Goal: Task Accomplishment & Management: Manage account settings

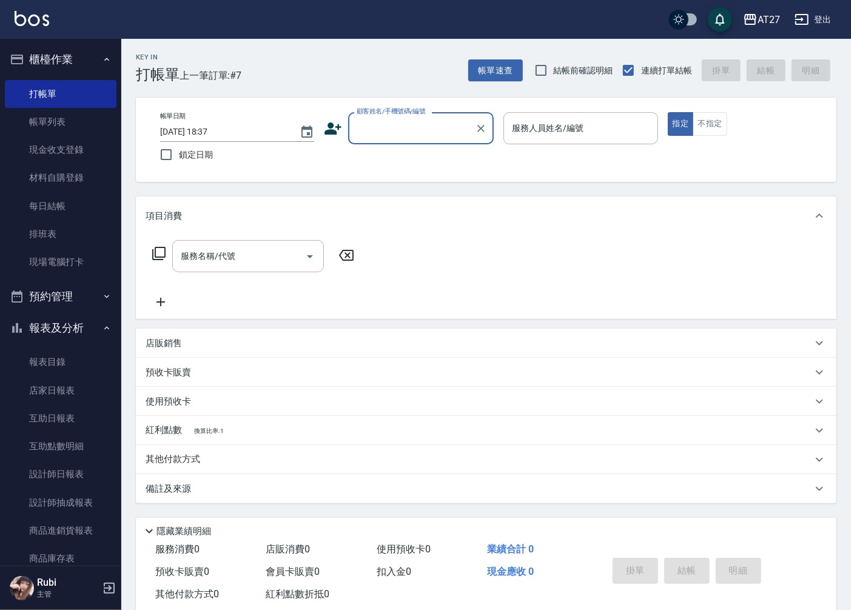
click at [420, 141] on div "顧客姓名/手機號碼/編號" at bounding box center [421, 128] width 146 height 32
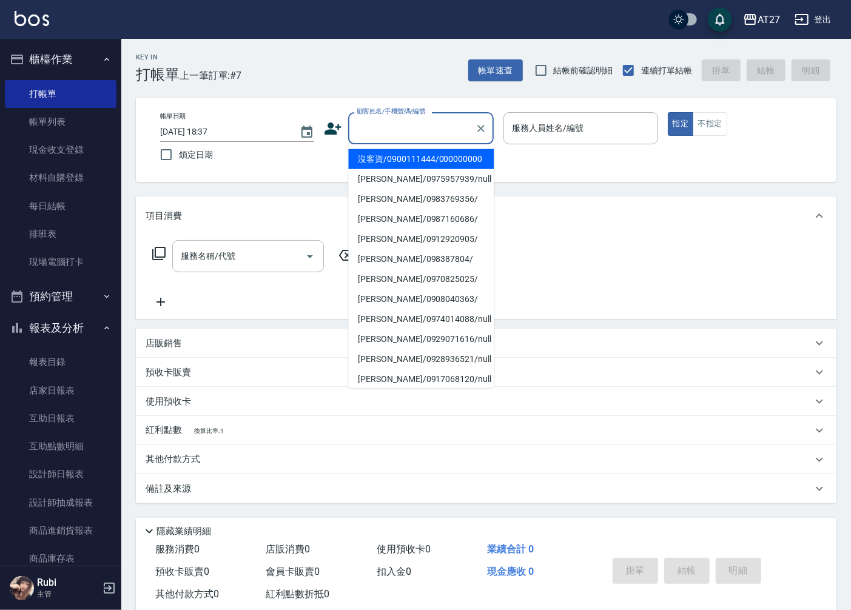
click at [420, 161] on li "沒客資/0900111444/000000000" at bounding box center [421, 159] width 146 height 20
type input "沒客資/0900111444/000000000"
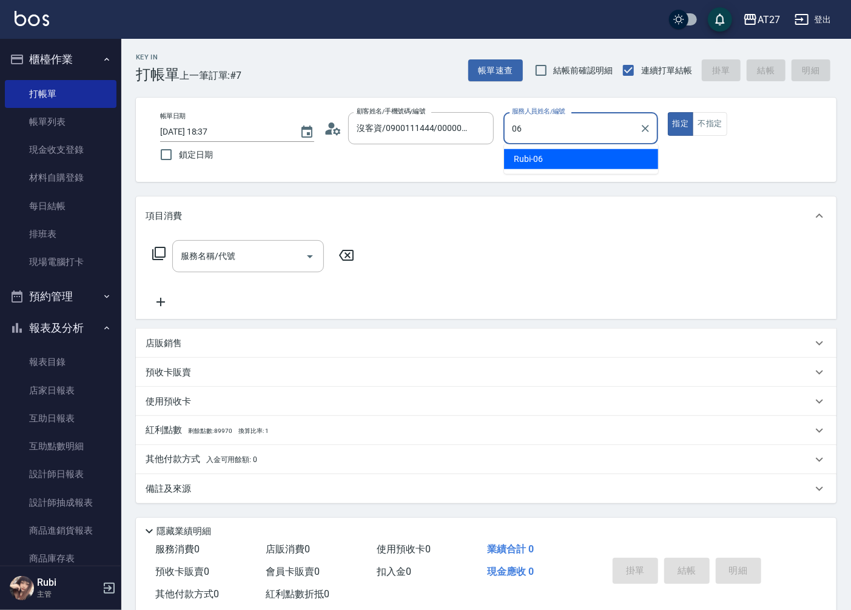
type input "Rubi-06"
type button "true"
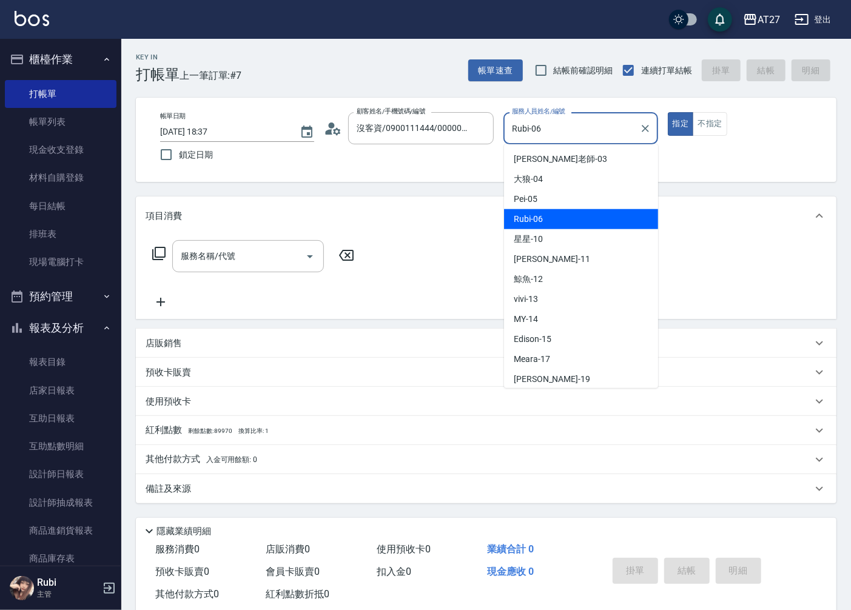
drag, startPoint x: 547, startPoint y: 129, endPoint x: 511, endPoint y: 130, distance: 36.4
click at [511, 130] on input "Rubi-06" at bounding box center [571, 128] width 125 height 21
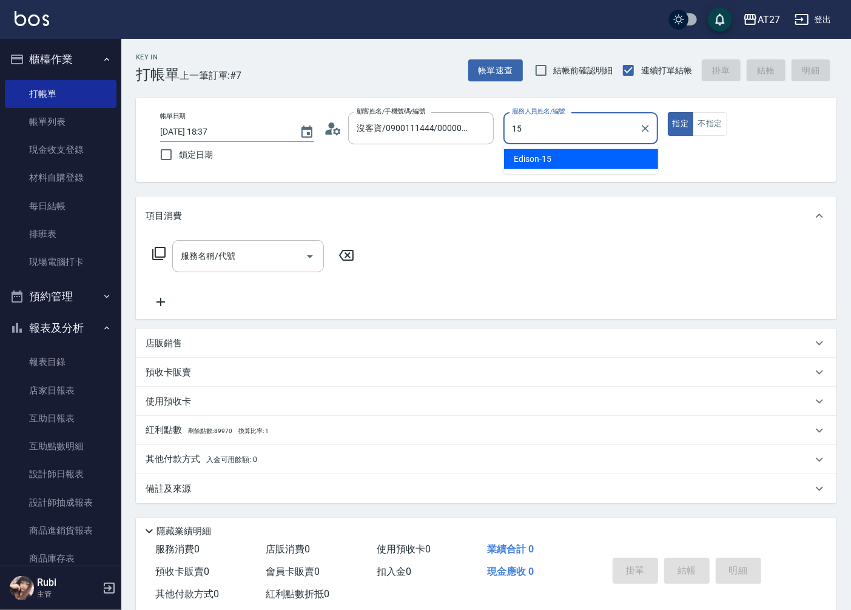
type input "Edison-15"
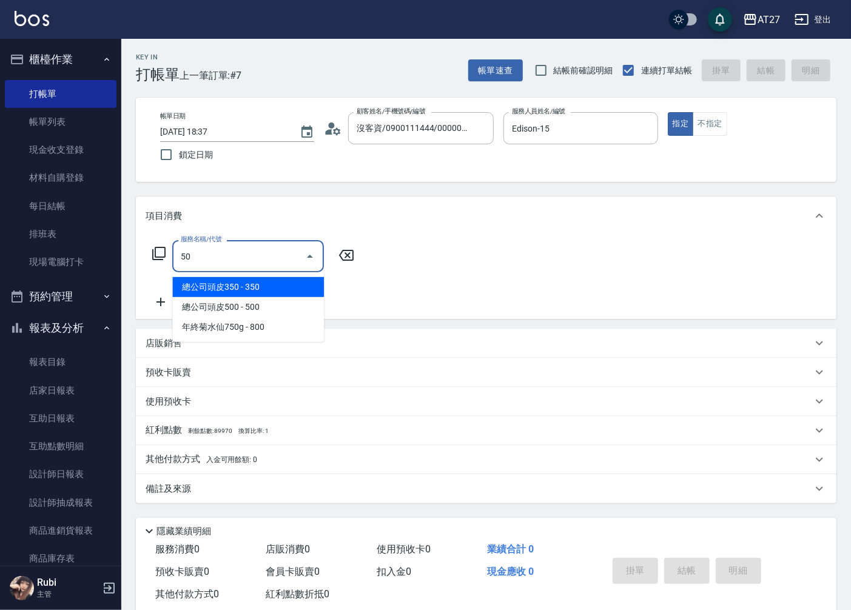
type input "501"
type input "100"
type input "染髮(501)"
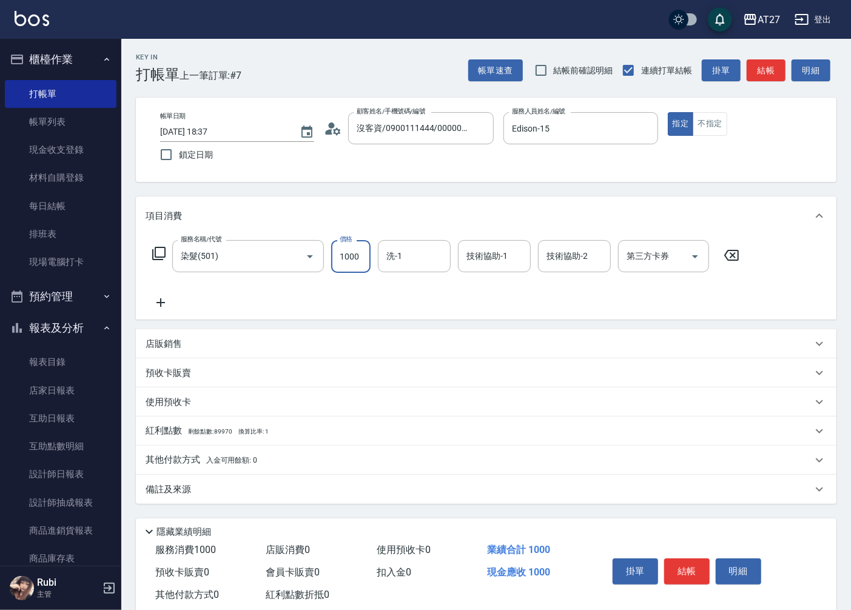
type input "0"
type input "194"
type input "190"
type input "1940"
type input "星星-10"
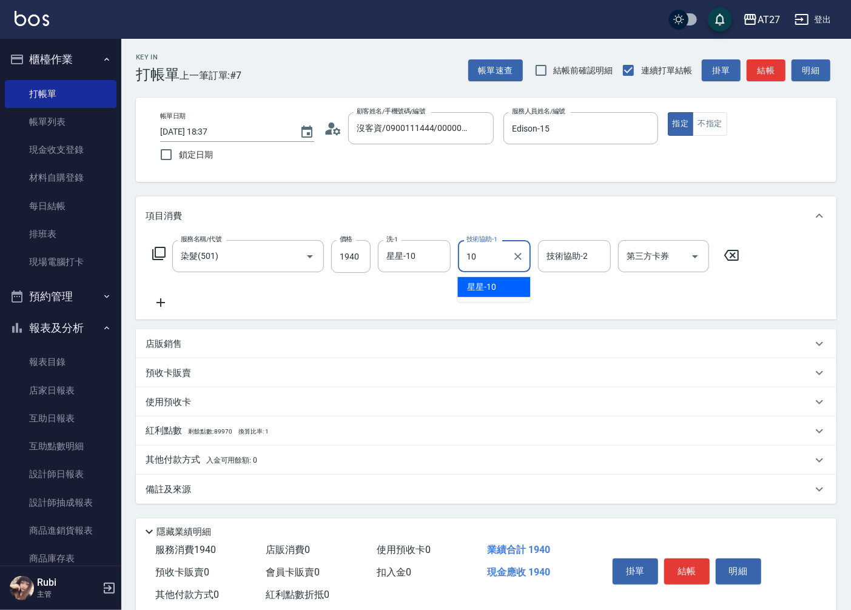
type input "星星-10"
click at [261, 455] on div "其他付款方式 入金可用餘額: 0" at bounding box center [479, 460] width 667 height 13
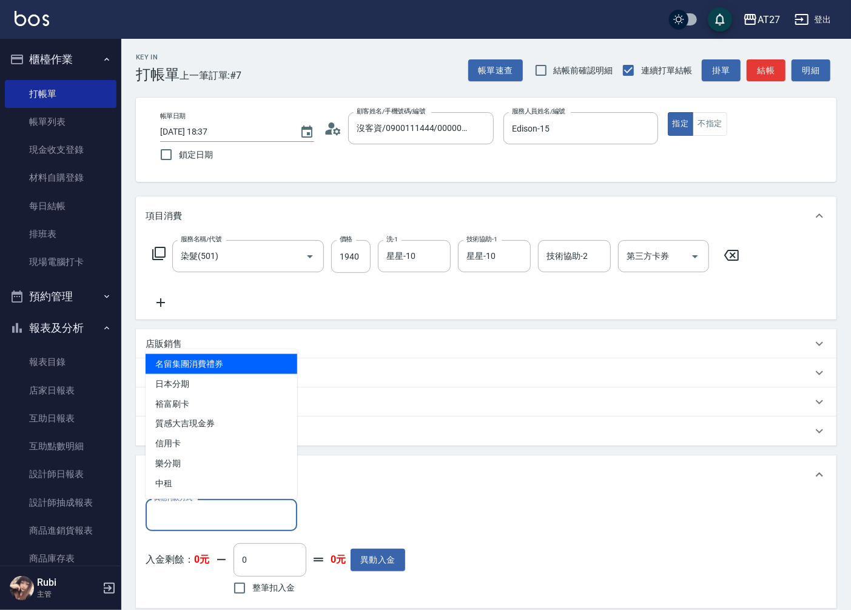
click at [244, 506] on input "其他付款方式" at bounding box center [221, 515] width 141 height 21
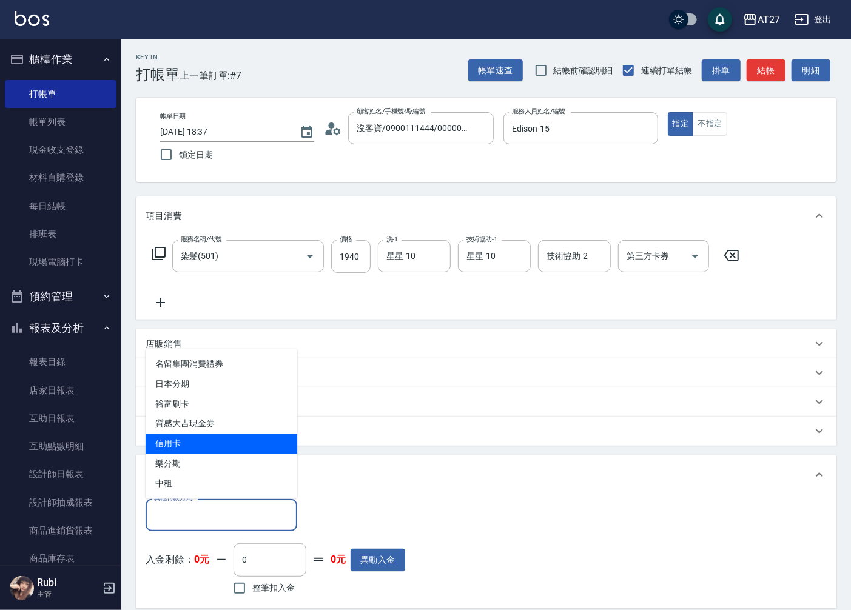
click at [234, 443] on span "信用卡" at bounding box center [222, 444] width 152 height 20
type input "信用卡"
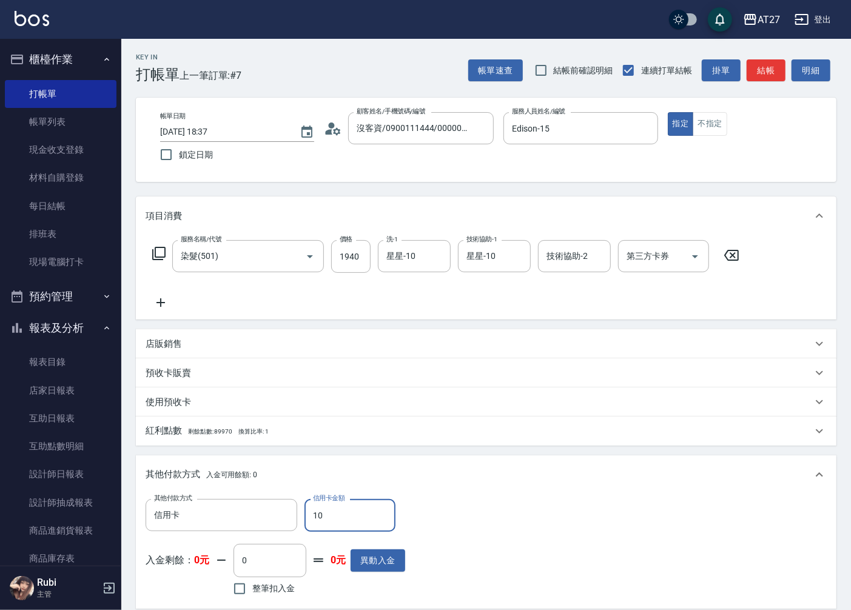
type input "190"
type input "170"
type input "1940"
type input "0"
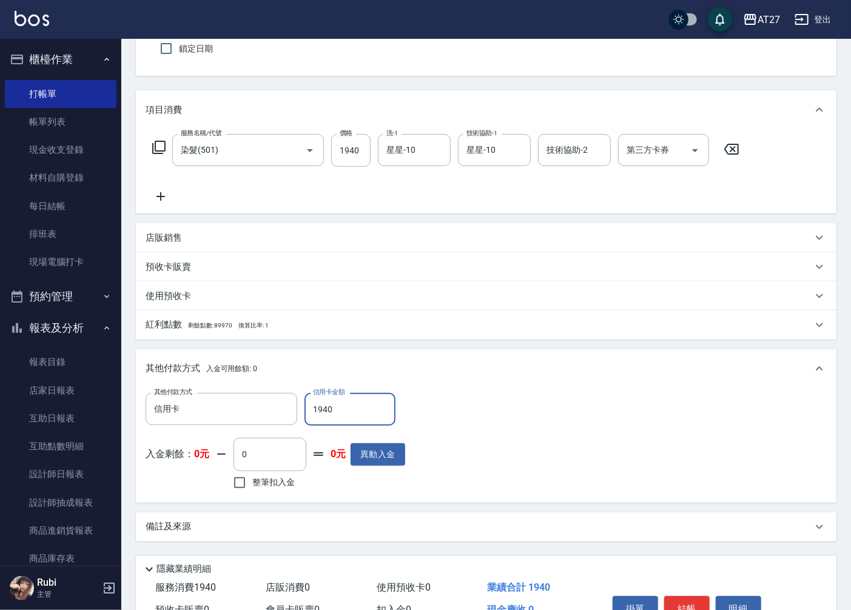
scroll to position [172, 0]
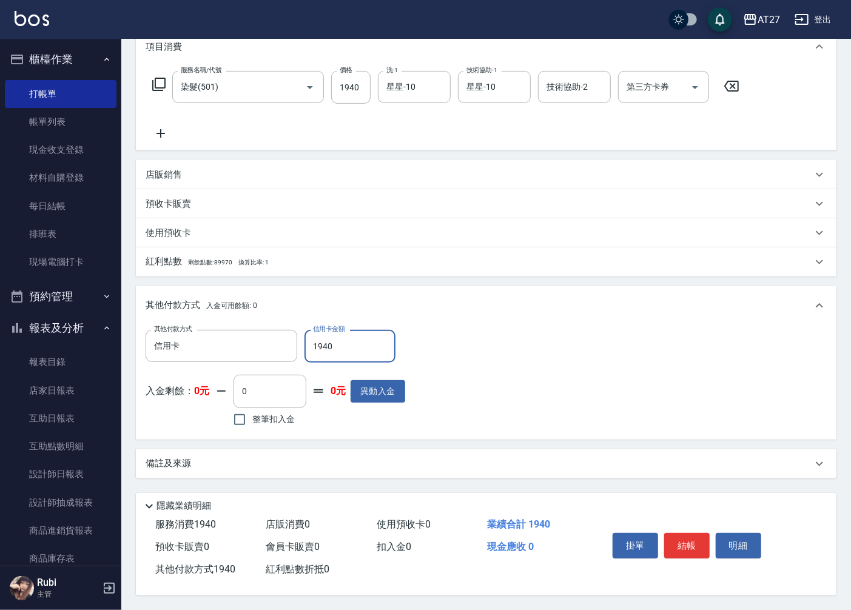
type input "1940"
click at [668, 546] on button "結帳" at bounding box center [686, 545] width 45 height 25
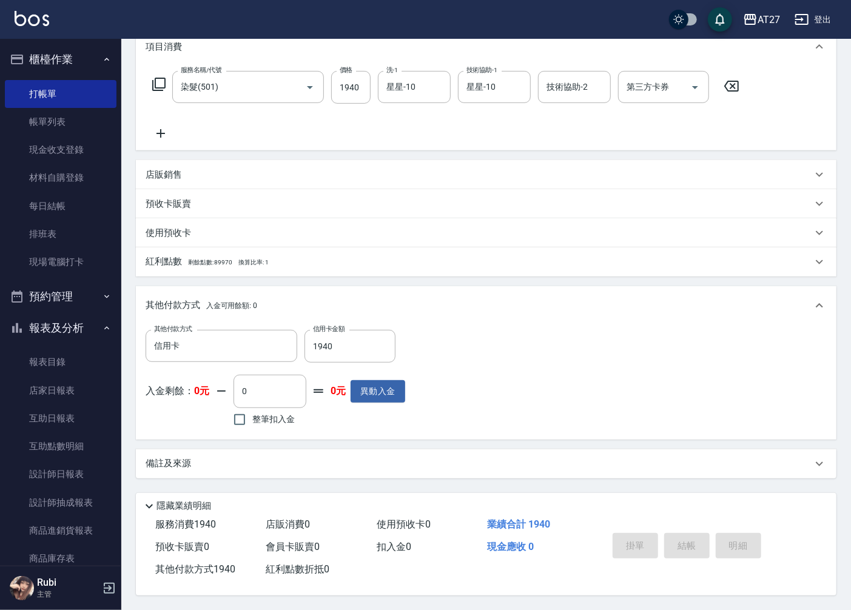
type input "[DATE] 19:20"
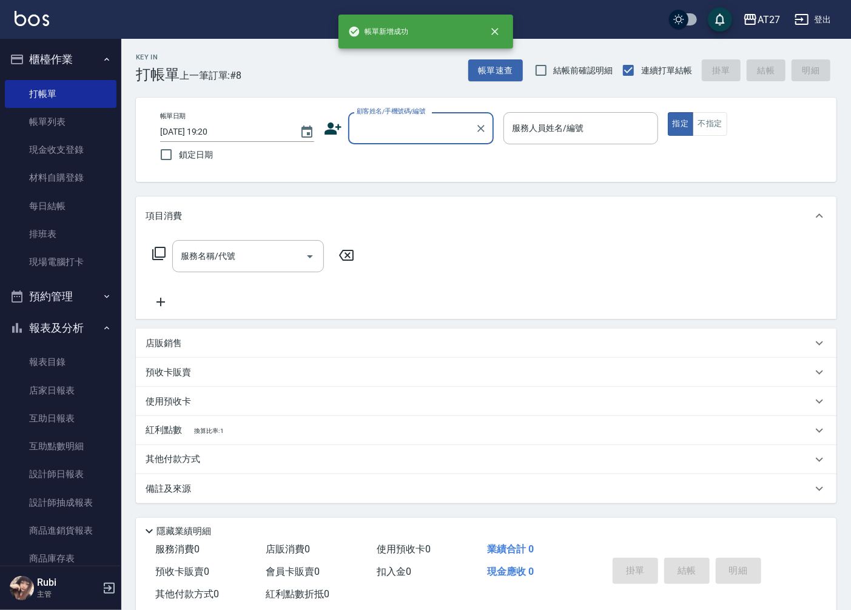
scroll to position [0, 0]
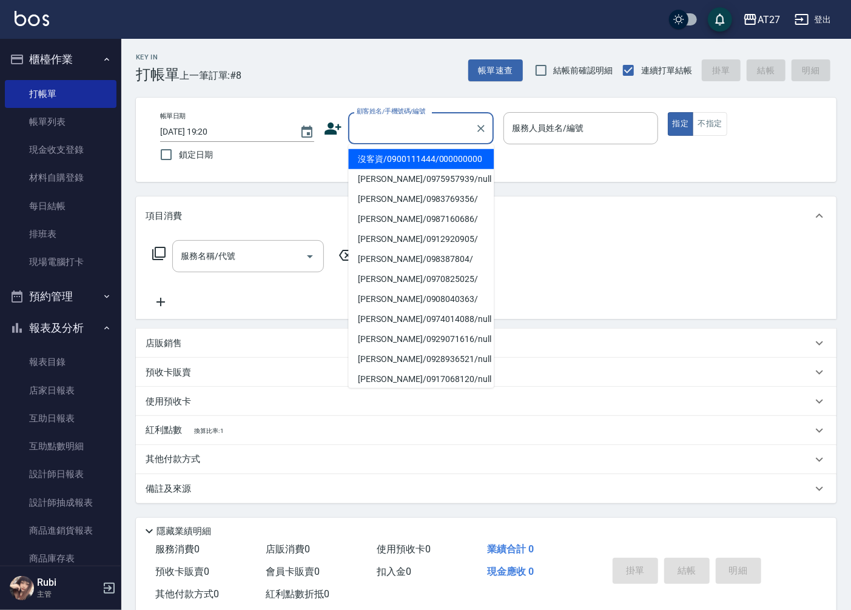
click at [400, 130] on input "顧客姓名/手機號碼/編號" at bounding box center [412, 128] width 116 height 21
click at [399, 158] on li "沒客資/0900111444/000000000" at bounding box center [421, 159] width 146 height 20
type input "沒客資/0900111444/000000000"
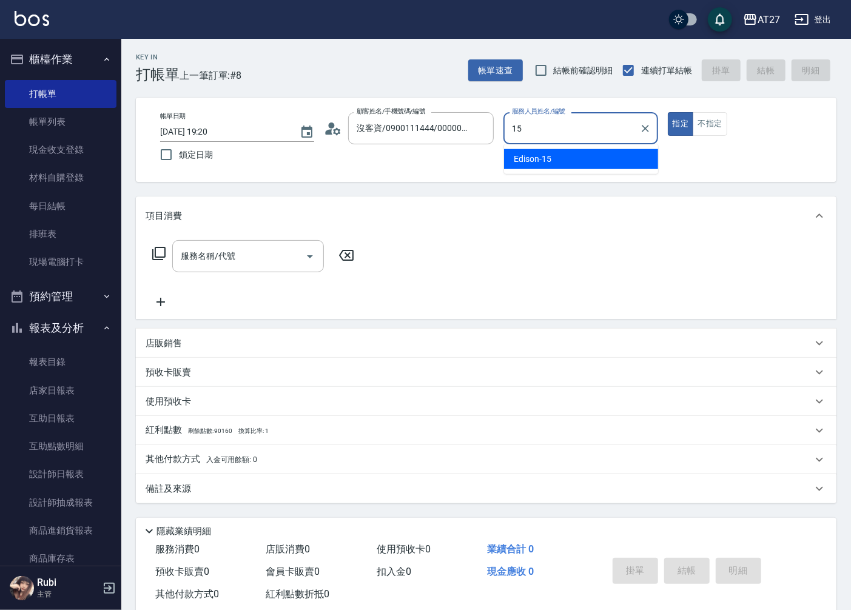
type input "Edison-15"
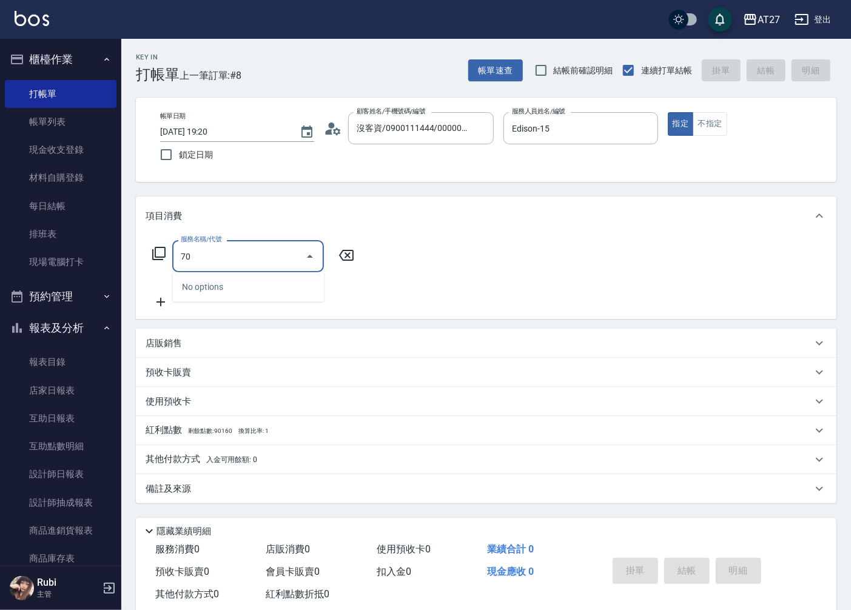
type input "704"
type input "500"
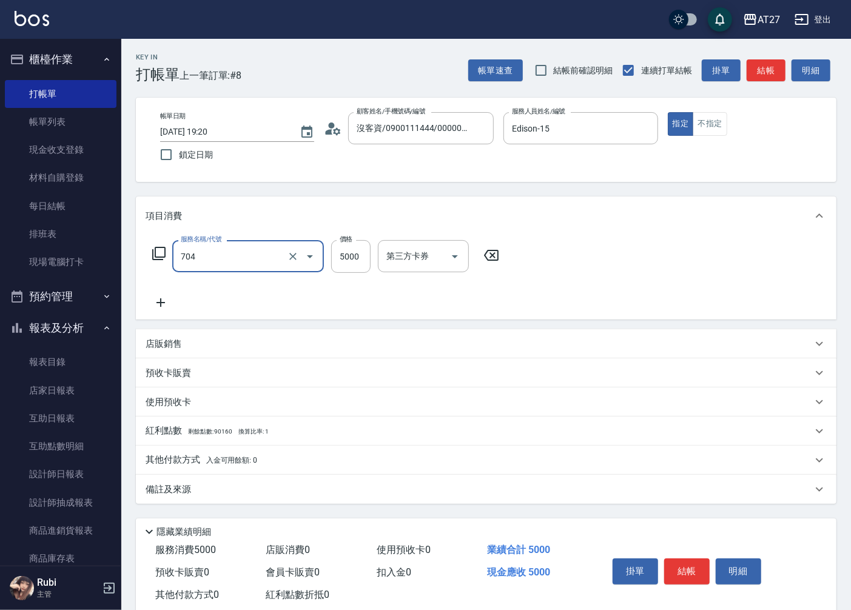
type input "新羽毛鉑金接髮調整(704)"
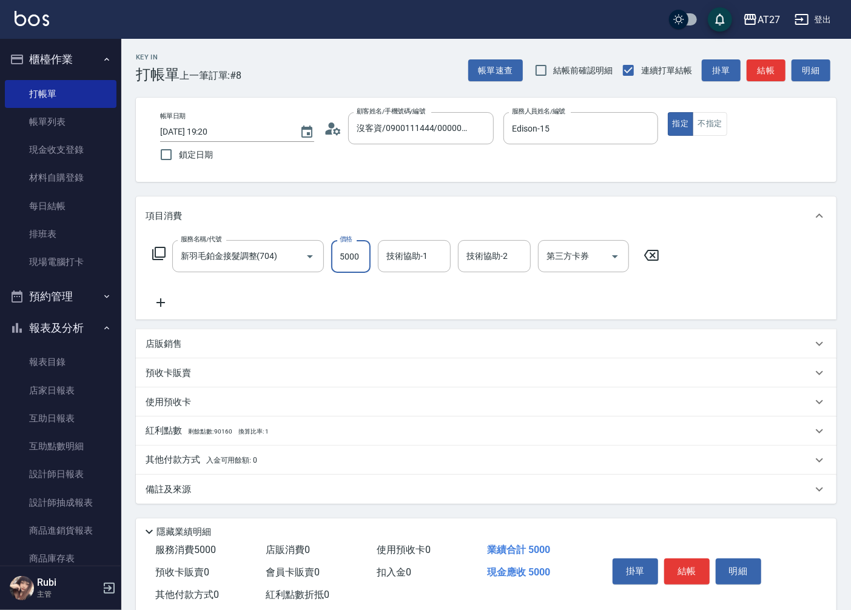
type input "1"
type input "0"
type input "160"
type input "10"
type input "1600"
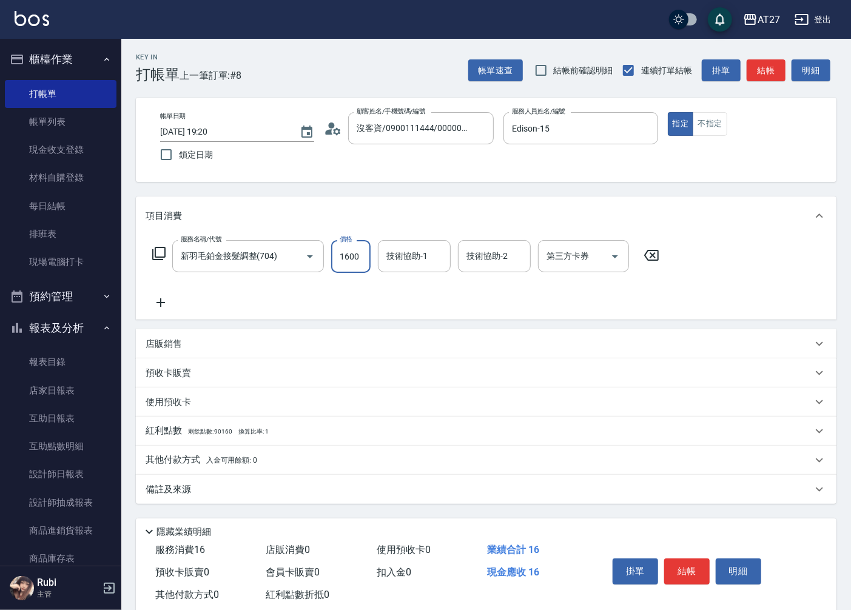
type input "160"
type input "16000"
type input "1600"
type input "16000"
type input "vivi-13"
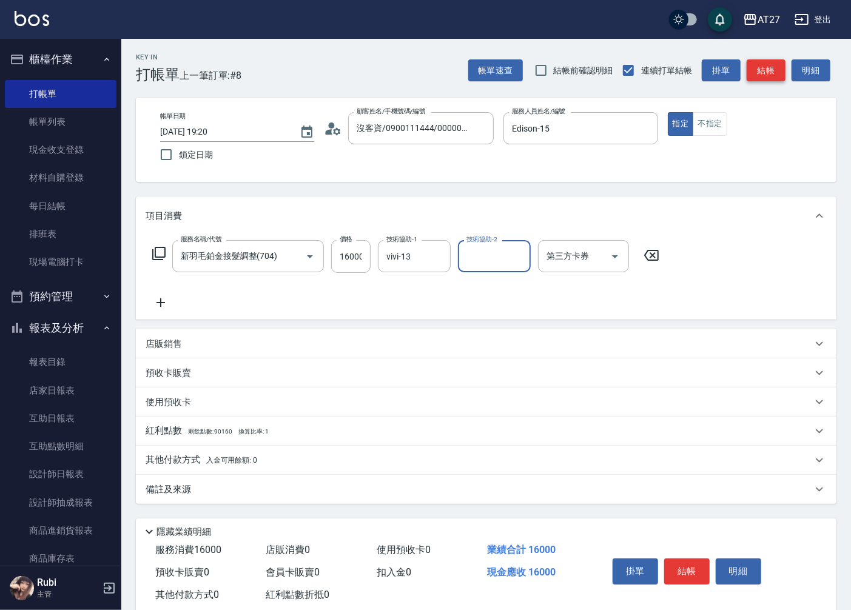
click at [761, 70] on button "結帳" at bounding box center [766, 70] width 39 height 22
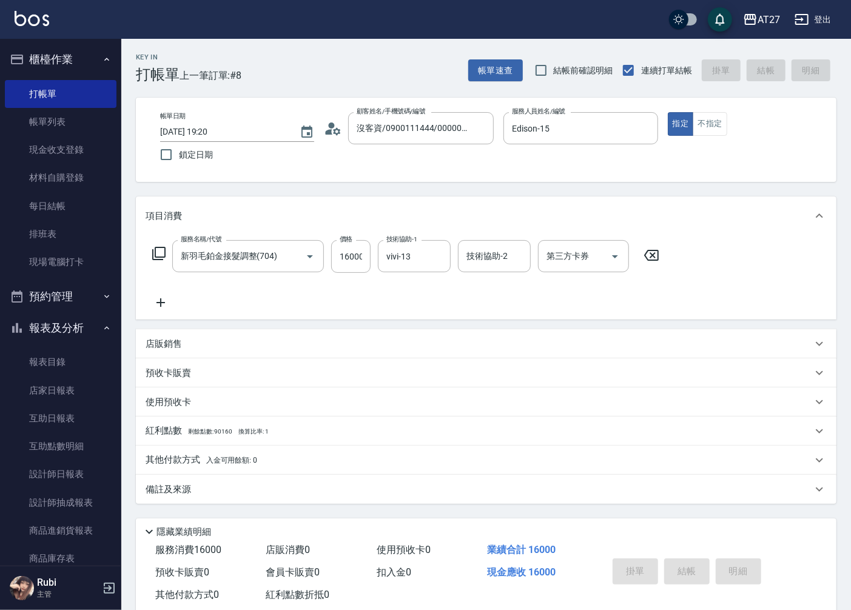
type input "0"
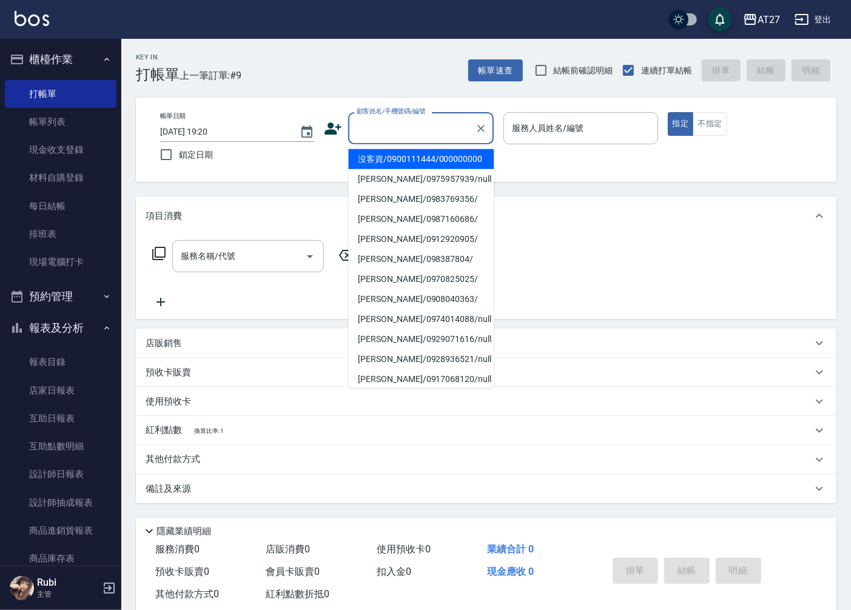
click at [420, 133] on input "顧客姓名/手機號碼/編號" at bounding box center [412, 128] width 116 height 21
click at [417, 155] on li "沒客資/0900111444/000000000" at bounding box center [421, 159] width 146 height 20
type input "沒客資/0900111444/000000000"
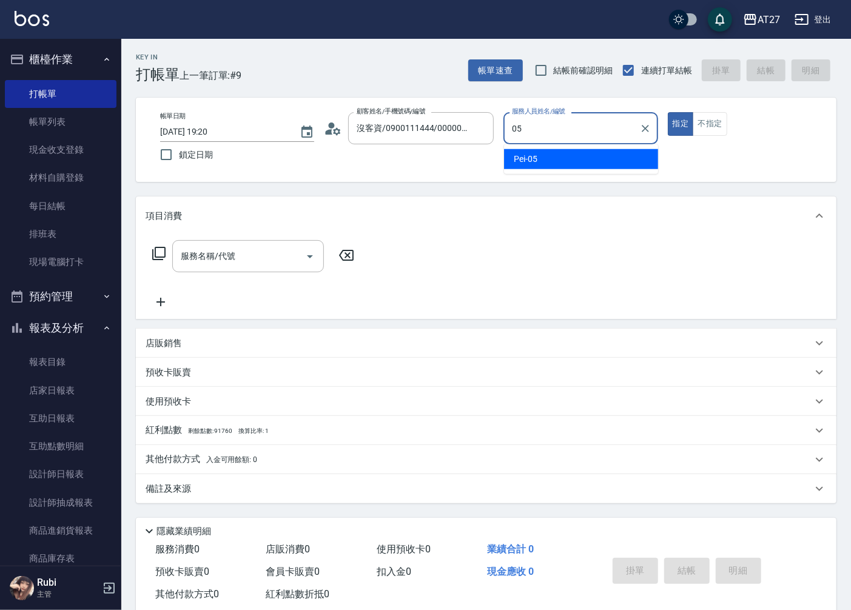
type input "Pei-05"
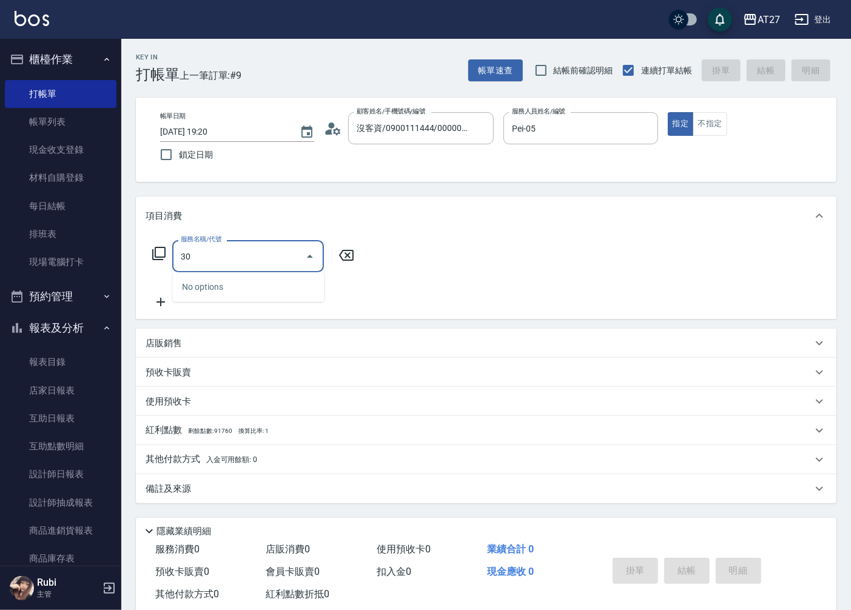
type input "301"
type input "150"
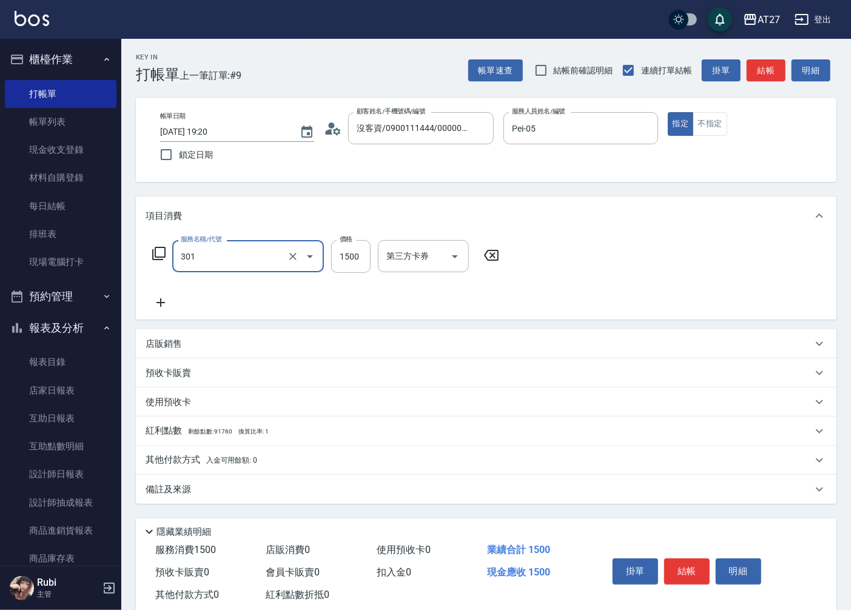
type input "燙髮(301)"
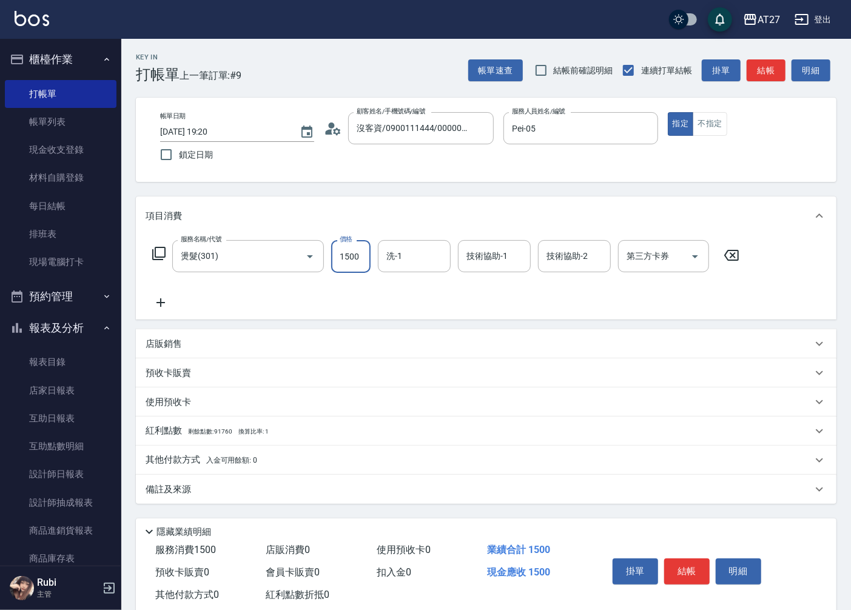
type input "0"
type input "145"
type input "10"
type input "1455"
type input "140"
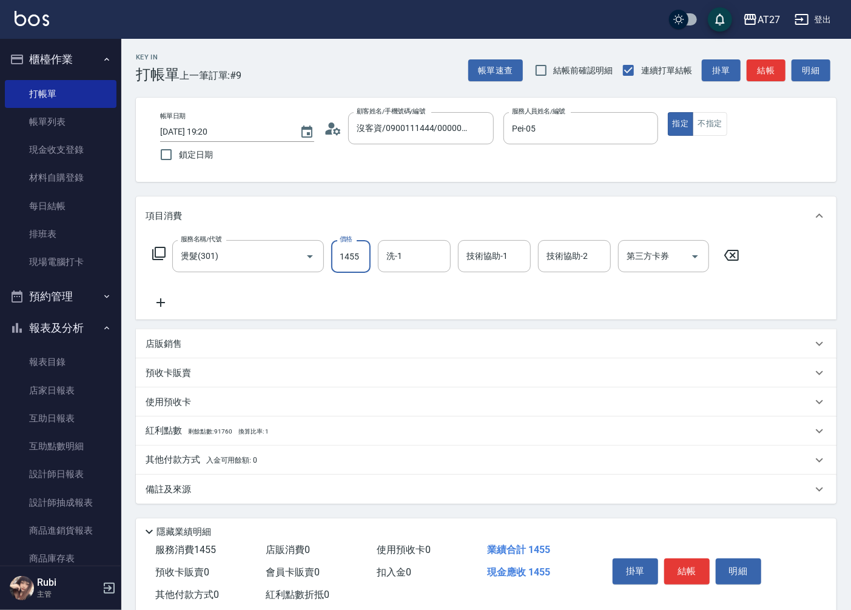
type input "1455"
click at [237, 459] on span "入金可用餘額: 0" at bounding box center [232, 460] width 52 height 8
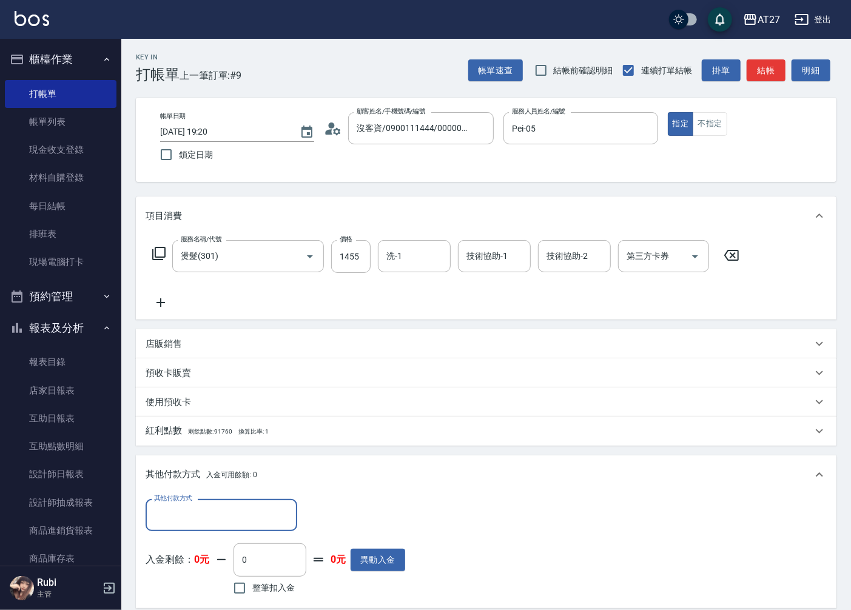
click at [238, 505] on input "其他付款方式" at bounding box center [221, 515] width 141 height 21
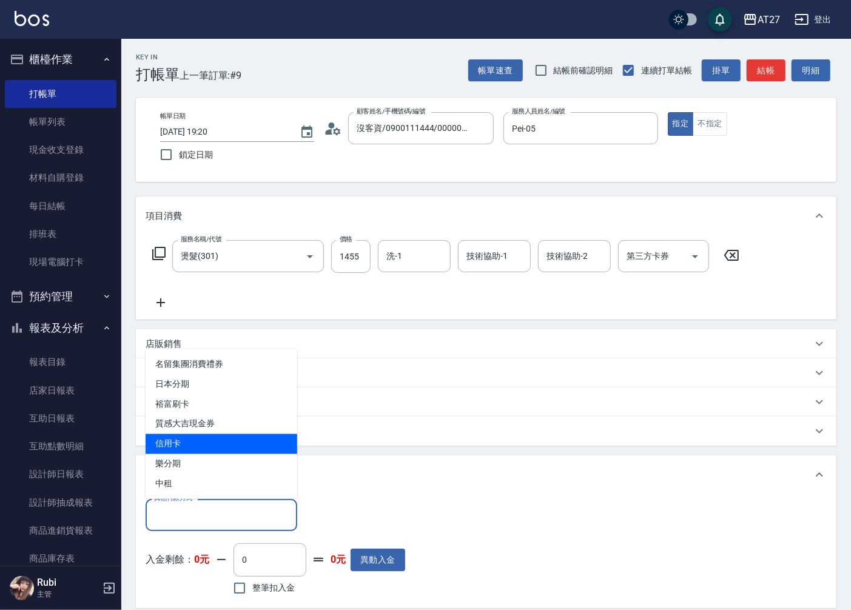
click at [223, 444] on span "信用卡" at bounding box center [222, 444] width 152 height 20
type input "信用卡"
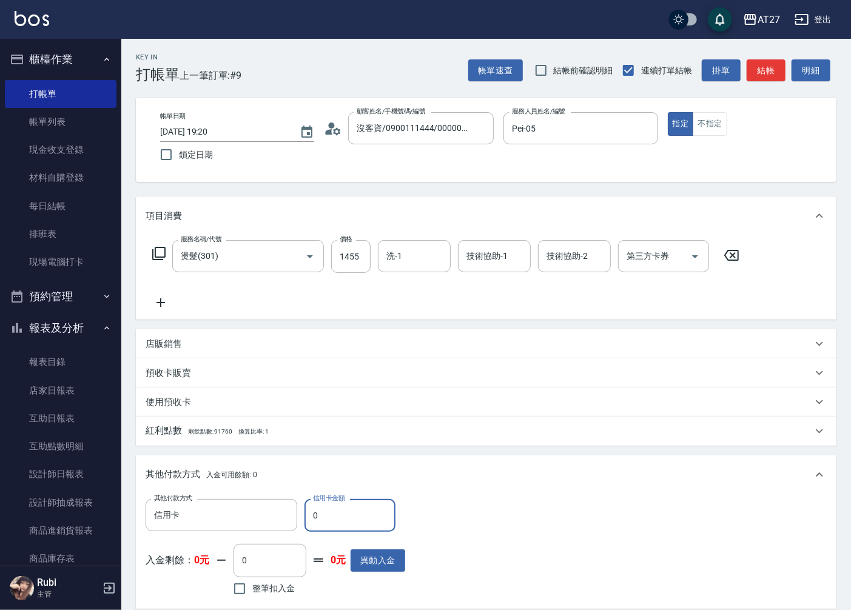
drag, startPoint x: 325, startPoint y: 519, endPoint x: 311, endPoint y: 517, distance: 14.8
click at [311, 517] on input "0" at bounding box center [350, 515] width 91 height 33
type input "145"
type input "130"
type input "1455"
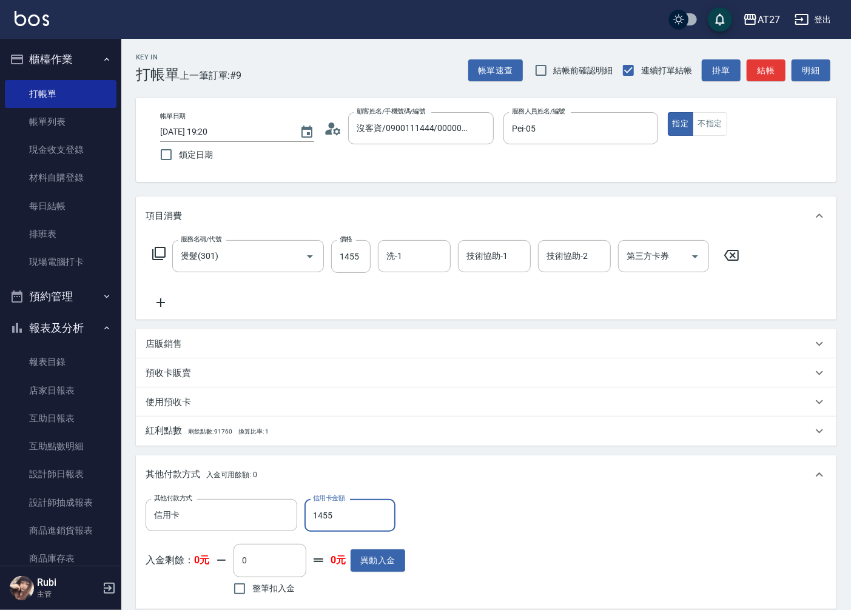
type input "0"
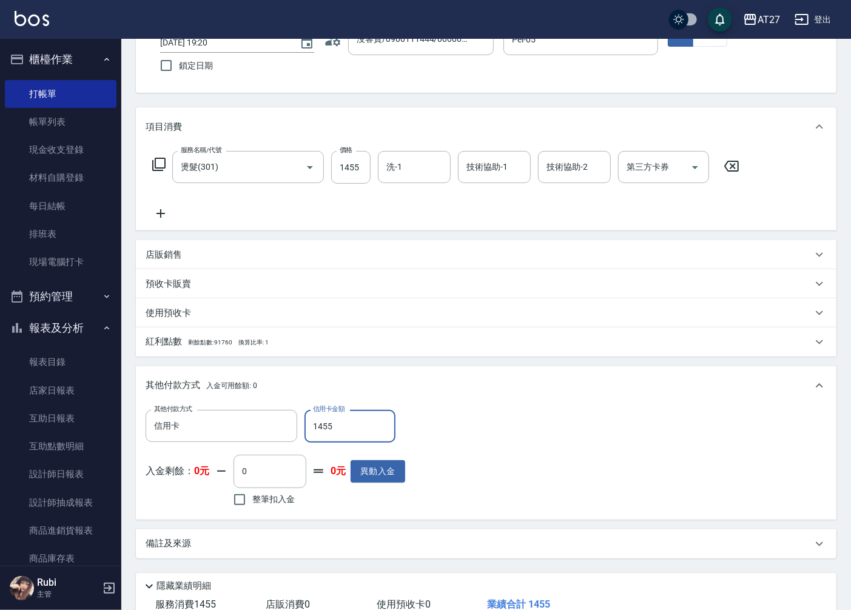
scroll to position [172, 0]
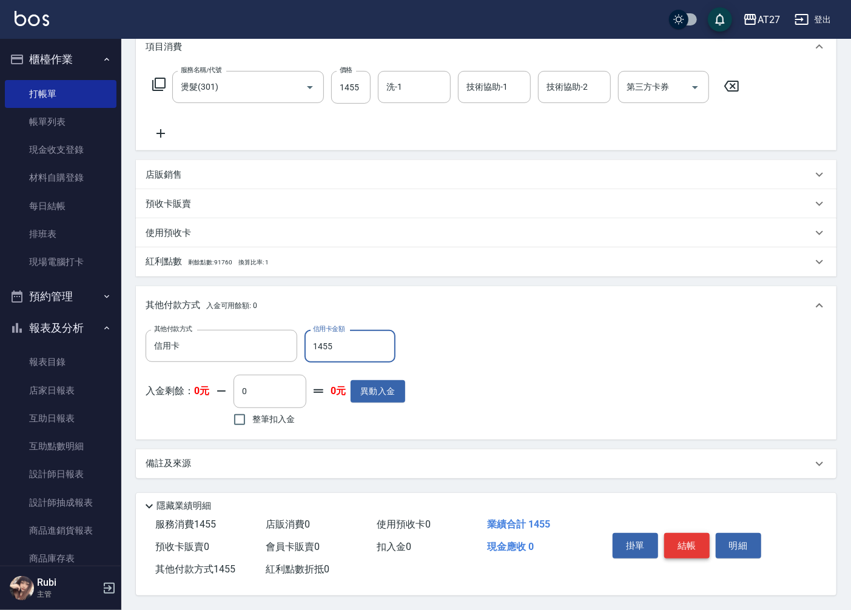
type input "1455"
click at [694, 544] on button "結帳" at bounding box center [686, 545] width 45 height 25
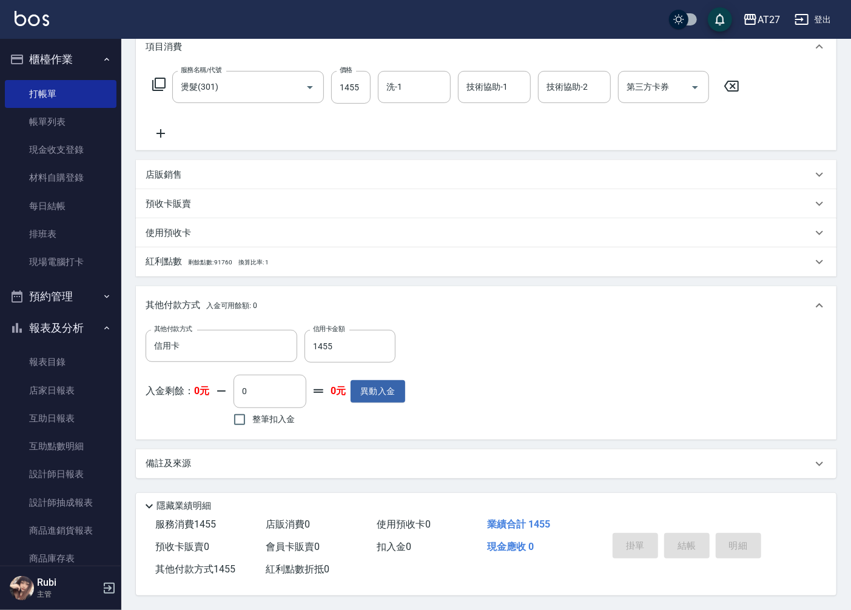
type input "[DATE] 19:21"
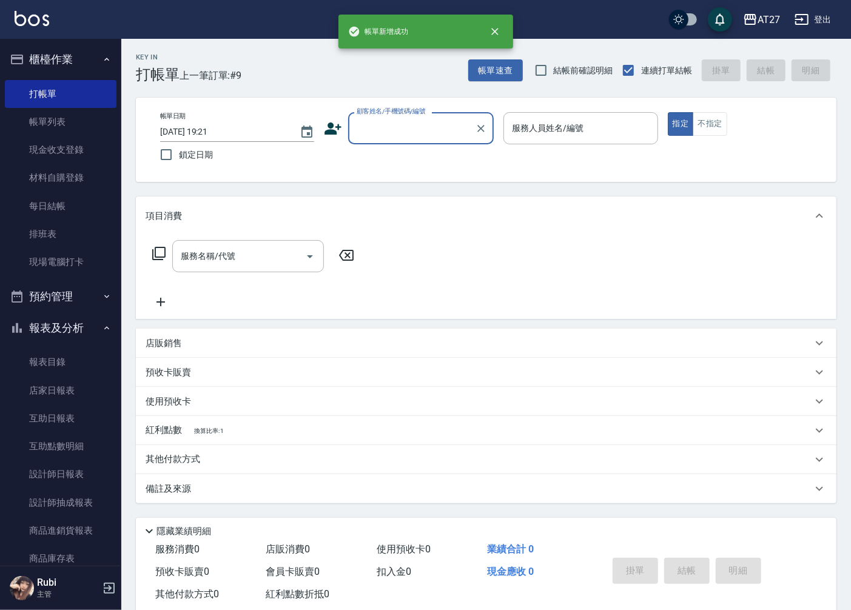
scroll to position [0, 0]
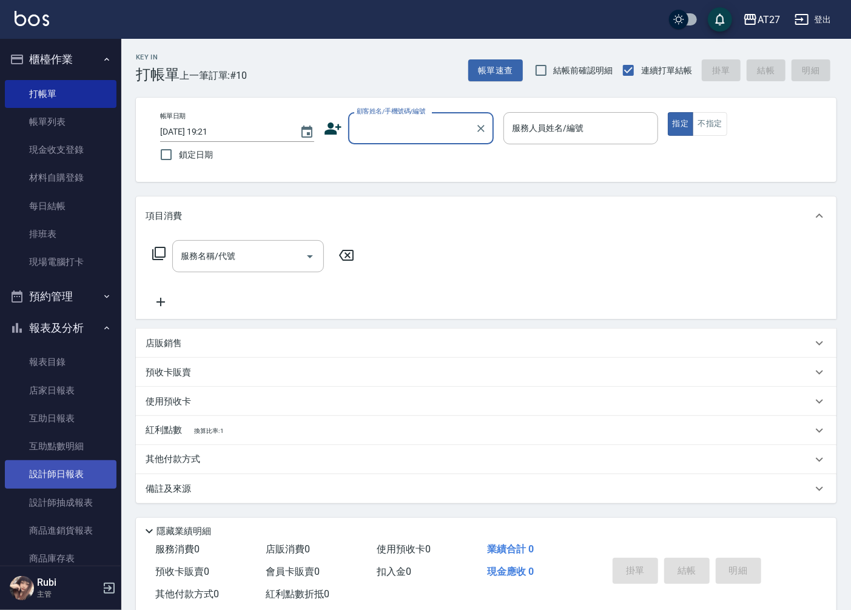
click at [79, 473] on link "設計師日報表" at bounding box center [61, 474] width 112 height 28
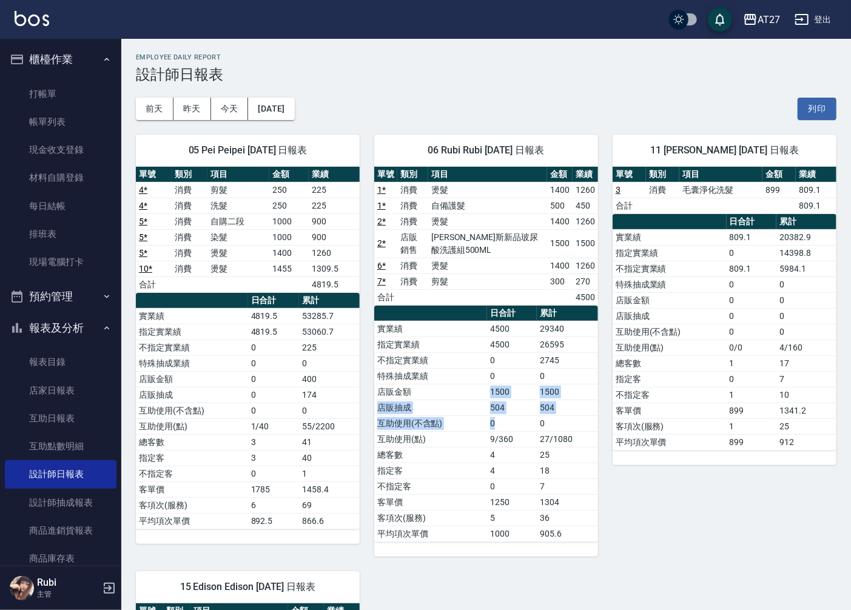
drag, startPoint x: 513, startPoint y: 417, endPoint x: 487, endPoint y: 379, distance: 46.3
click at [487, 379] on tbody "實業績 4500 29340 指定實業績 4500 26595 不指定實業績 0 2745 特殊抽成業績 0 0 店販金額 1500 1500 店販抽成 50…" at bounding box center [486, 431] width 224 height 221
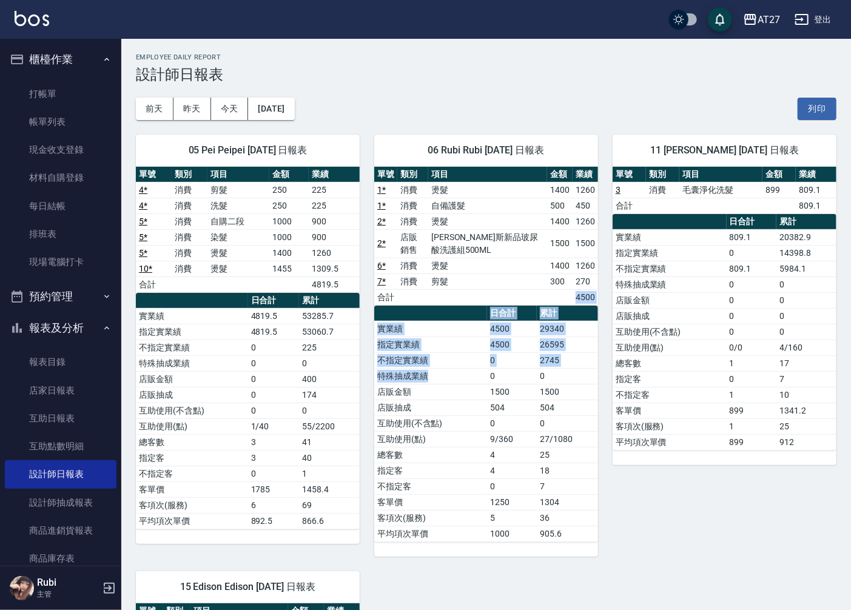
drag, startPoint x: 487, startPoint y: 379, endPoint x: 462, endPoint y: 389, distance: 27.2
click at [462, 389] on div "單號 類別 項目 金額 業績 1 * 消費 燙髮 1400 1260 1 * 消費 自備護髮 500 450 2 * 消費 燙髮 1400 1260 2 * …" at bounding box center [486, 354] width 224 height 375
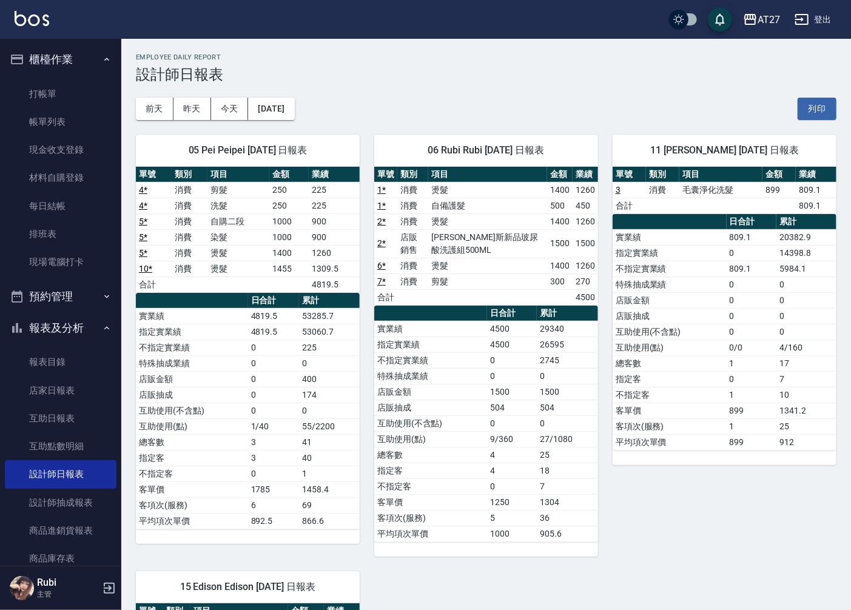
drag, startPoint x: 462, startPoint y: 389, endPoint x: 476, endPoint y: 416, distance: 30.1
click at [473, 412] on td "店販抽成" at bounding box center [430, 408] width 113 height 16
drag, startPoint x: 490, startPoint y: 436, endPoint x: 476, endPoint y: 411, distance: 28.8
click at [476, 411] on tbody "實業績 4500 29340 指定實業績 4500 26595 不指定實業績 0 2745 特殊抽成業績 0 0 店販金額 1500 1500 店販抽成 50…" at bounding box center [486, 431] width 224 height 221
drag, startPoint x: 441, startPoint y: 311, endPoint x: 471, endPoint y: 393, distance: 87.3
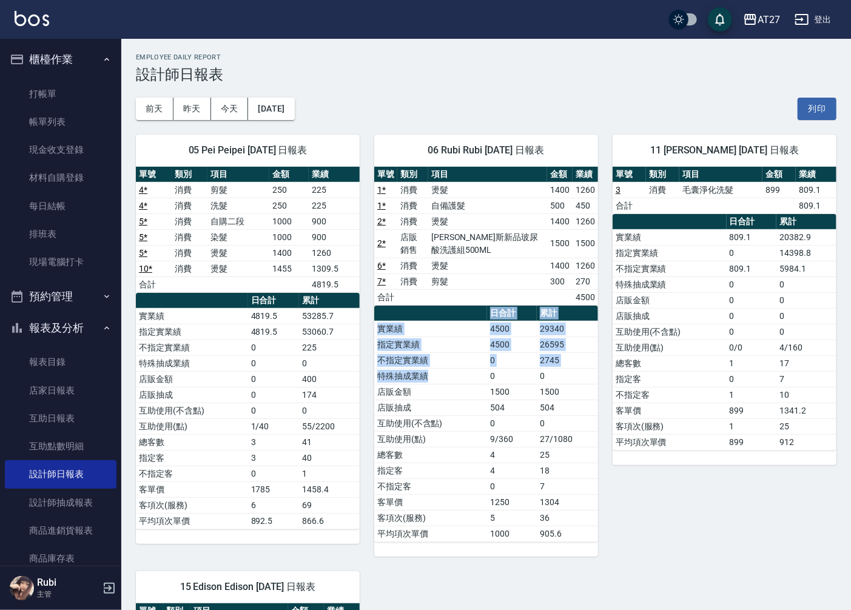
click at [471, 393] on table "日合計 累計 實業績 4500 29340 指定實業績 4500 26595 不指定實業績 0 2745 特殊抽成業績 0 0 店販金額 1500 1500 …" at bounding box center [486, 424] width 224 height 237
drag, startPoint x: 471, startPoint y: 393, endPoint x: 487, endPoint y: 415, distance: 26.6
click at [487, 415] on td "店販抽成" at bounding box center [430, 408] width 113 height 16
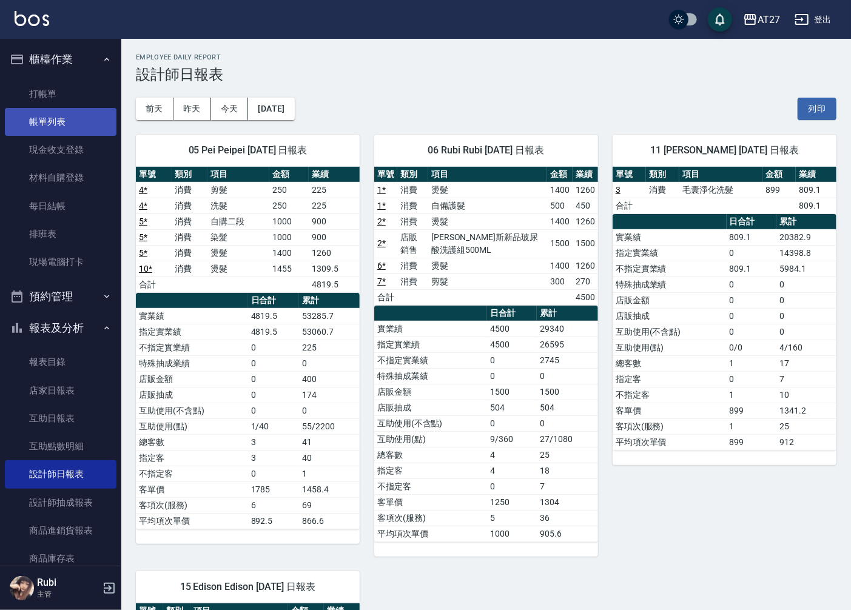
click at [71, 113] on link "帳單列表" at bounding box center [61, 122] width 112 height 28
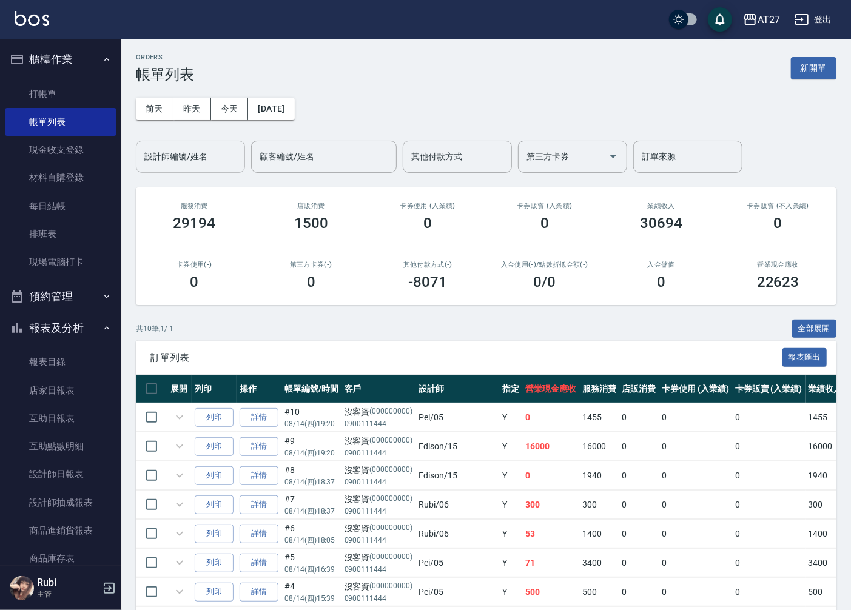
click at [189, 161] on div "設計師編號/姓名 設計師編號/姓名" at bounding box center [190, 157] width 109 height 32
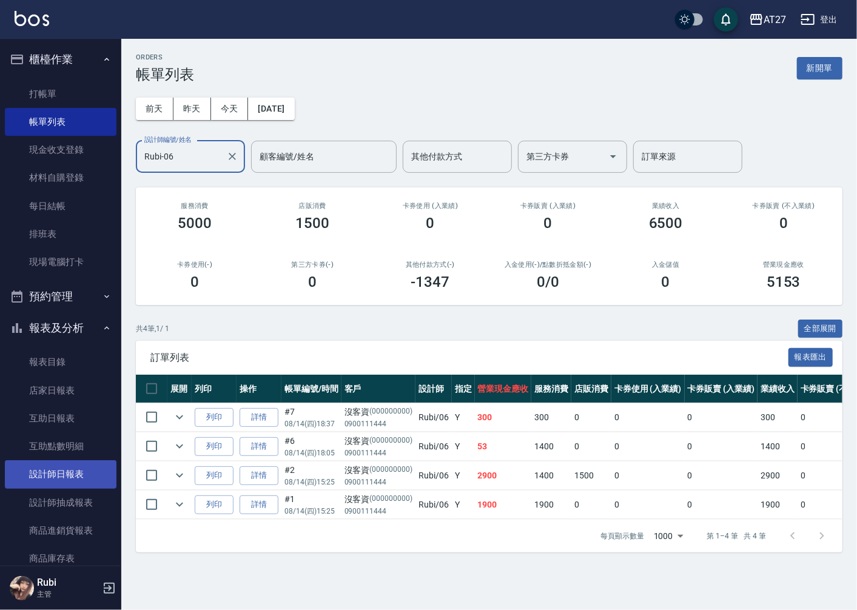
type input "Rubi-06"
click at [82, 472] on link "設計師日報表" at bounding box center [61, 474] width 112 height 28
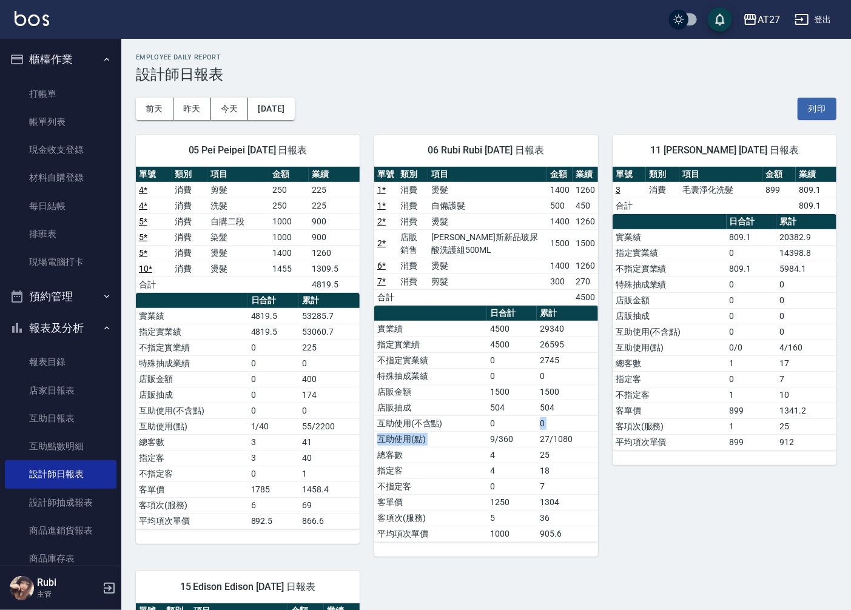
drag, startPoint x: 493, startPoint y: 431, endPoint x: 490, endPoint y: 405, distance: 25.7
click at [490, 405] on tbody "實業績 4500 29340 指定實業績 4500 26595 不指定實業績 0 2745 特殊抽成業績 0 0 店販金額 1500 1500 店販抽成 50…" at bounding box center [486, 431] width 224 height 221
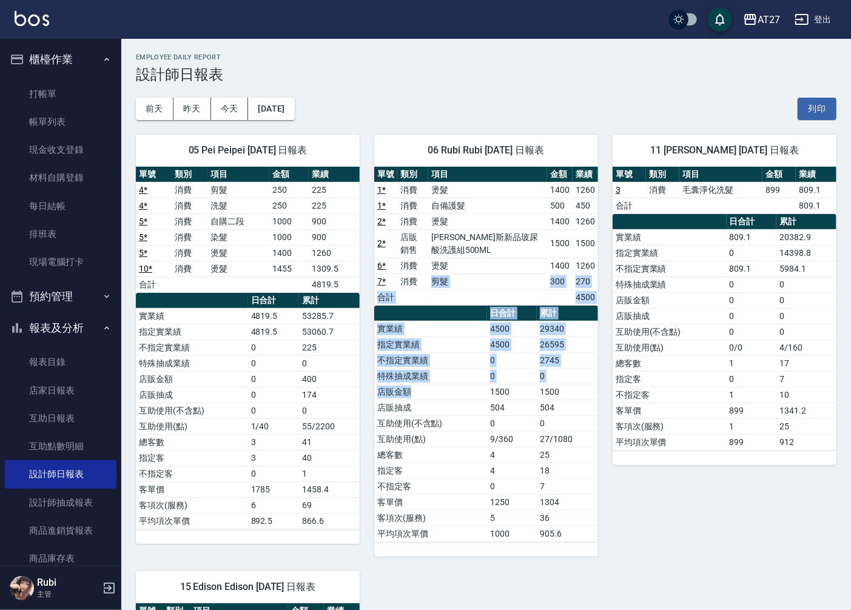
drag, startPoint x: 490, startPoint y: 405, endPoint x: 494, endPoint y: 412, distance: 8.4
click at [494, 412] on div "單號 類別 項目 金額 業績 1 * 消費 燙髮 1400 1260 1 * 消費 自備護髮 500 450 2 * 消費 燙髮 1400 1260 2 * …" at bounding box center [486, 354] width 224 height 375
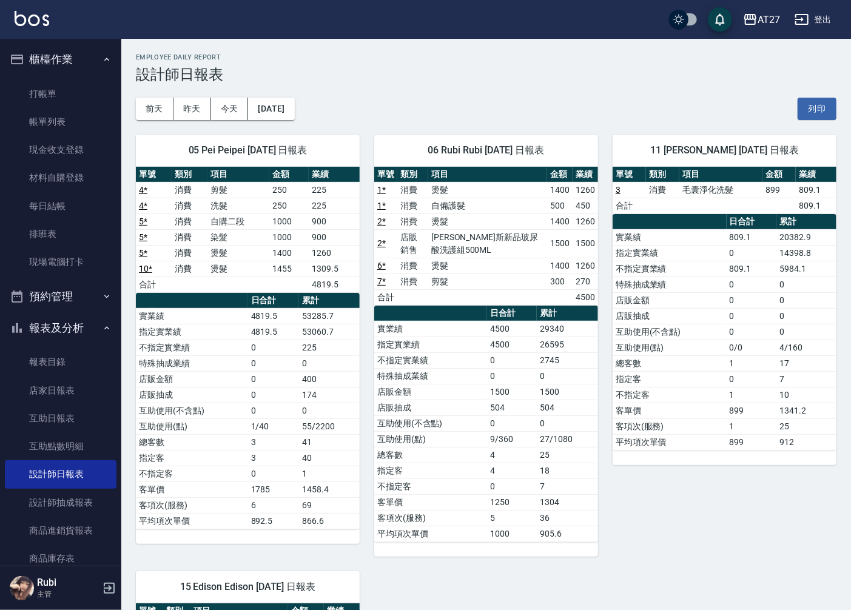
drag, startPoint x: 494, startPoint y: 412, endPoint x: 471, endPoint y: 456, distance: 48.9
click at [478, 464] on td "指定客" at bounding box center [430, 471] width 113 height 16
drag, startPoint x: 465, startPoint y: 438, endPoint x: 447, endPoint y: 405, distance: 37.5
click at [447, 405] on tbody "實業績 4500 29340 指定實業績 4500 26595 不指定實業績 0 2745 特殊抽成業績 0 0 店販金額 1500 1500 店販抽成 50…" at bounding box center [486, 431] width 224 height 221
drag, startPoint x: 447, startPoint y: 405, endPoint x: 517, endPoint y: 428, distance: 74.0
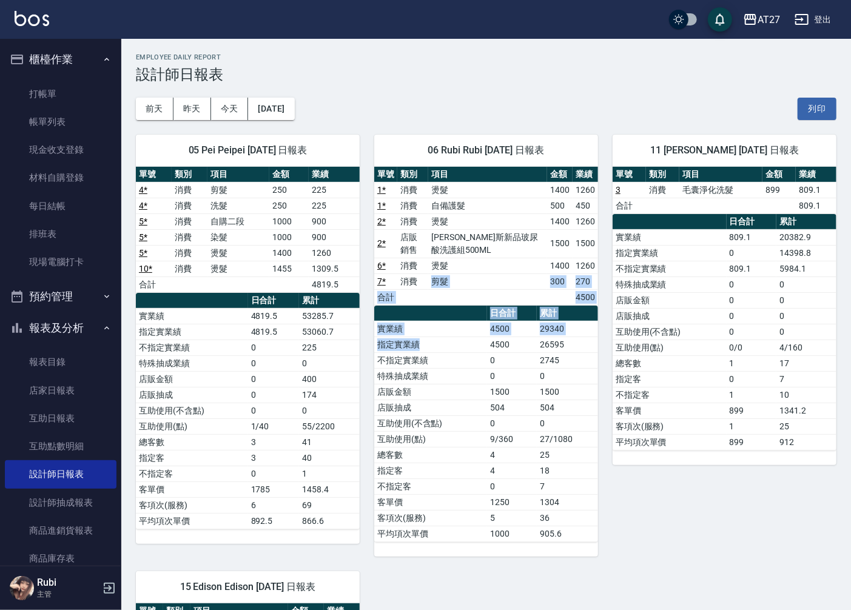
click at [504, 388] on div "單號 類別 項目 金額 業績 1 * 消費 燙髮 1400 1260 1 * 消費 自備護髮 500 450 2 * 消費 燙髮 1400 1260 2 * …" at bounding box center [486, 354] width 224 height 375
click at [517, 428] on td "0" at bounding box center [512, 424] width 50 height 16
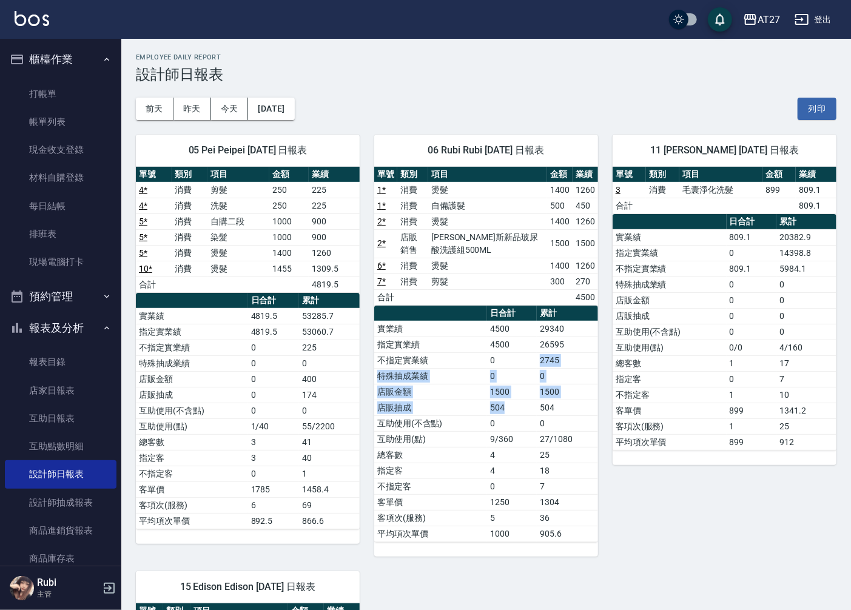
drag, startPoint x: 533, startPoint y: 413, endPoint x: 507, endPoint y: 332, distance: 85.2
click at [507, 332] on tbody "實業績 4500 29340 指定實業績 4500 26595 不指定實業績 0 2745 特殊抽成業績 0 0 店販金額 1500 1500 店販抽成 50…" at bounding box center [486, 431] width 224 height 221
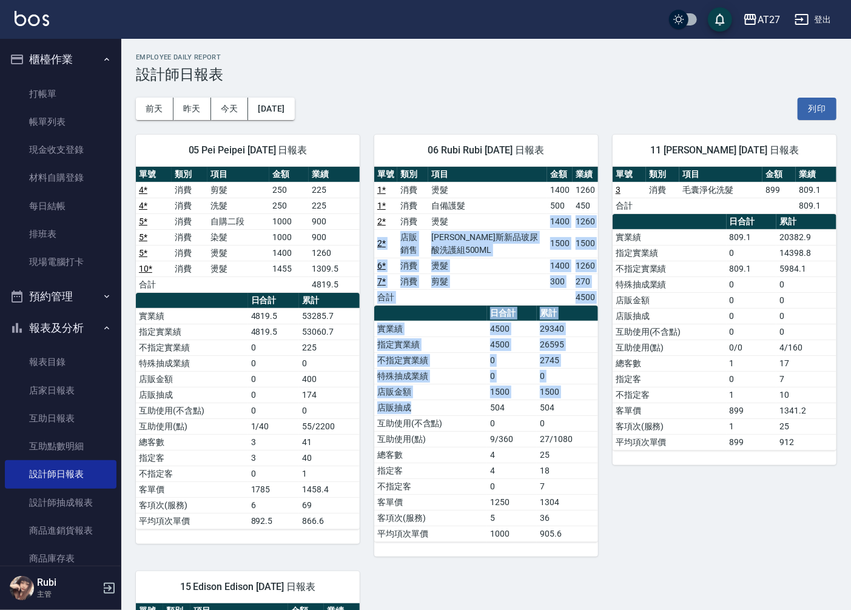
drag, startPoint x: 507, startPoint y: 332, endPoint x: 476, endPoint y: 413, distance: 87.0
click at [476, 413] on div "單號 類別 項目 金額 業績 1 * 消費 燙髮 1400 1260 1 * 消費 自備護髮 500 450 2 * 消費 燙髮 1400 1260 2 * …" at bounding box center [486, 354] width 224 height 375
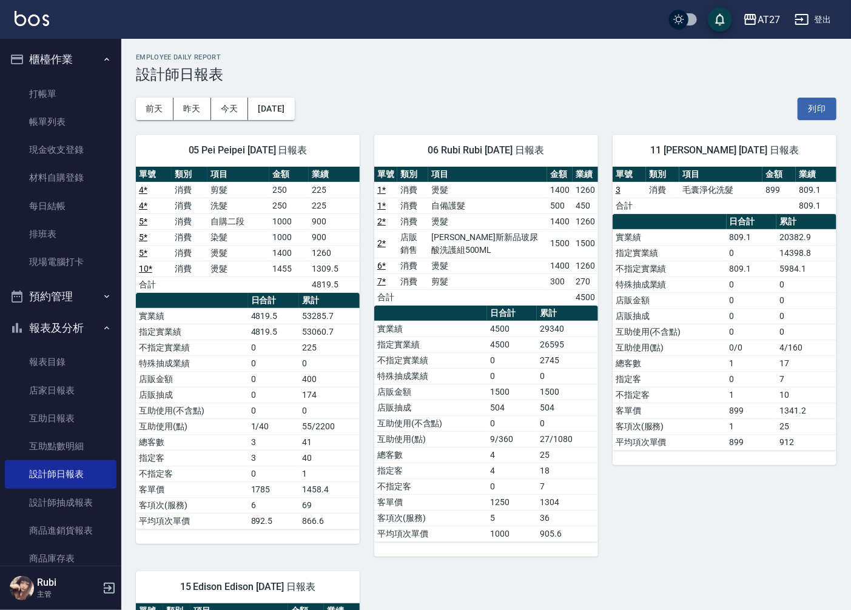
drag, startPoint x: 476, startPoint y: 413, endPoint x: 459, endPoint y: 440, distance: 32.0
click at [459, 440] on tbody "實業績 4500 29340 指定實業績 4500 26595 不指定實業績 0 2745 特殊抽成業績 0 0 店販金額 1500 1500 店販抽成 50…" at bounding box center [486, 431] width 224 height 221
drag, startPoint x: 459, startPoint y: 440, endPoint x: 444, endPoint y: 375, distance: 66.5
click at [444, 375] on tbody "實業績 4500 29340 指定實業績 4500 26595 不指定實業績 0 2745 特殊抽成業績 0 0 店販金額 1500 1500 店販抽成 50…" at bounding box center [486, 431] width 224 height 221
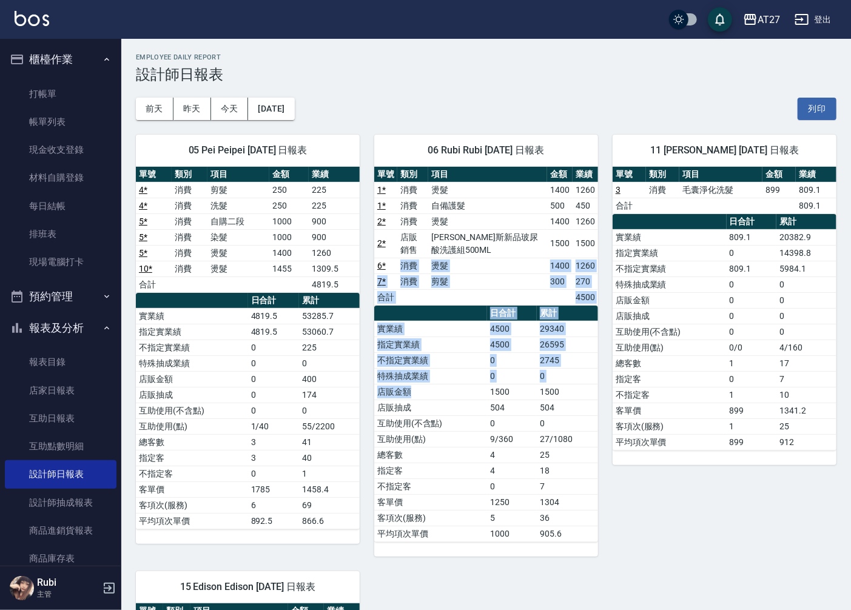
drag, startPoint x: 444, startPoint y: 375, endPoint x: 443, endPoint y: 401, distance: 26.1
click at [443, 401] on div "單號 類別 項目 金額 業績 1 * 消費 燙髮 1400 1260 1 * 消費 自備護髮 500 450 2 * 消費 燙髮 1400 1260 2 * …" at bounding box center [486, 354] width 224 height 375
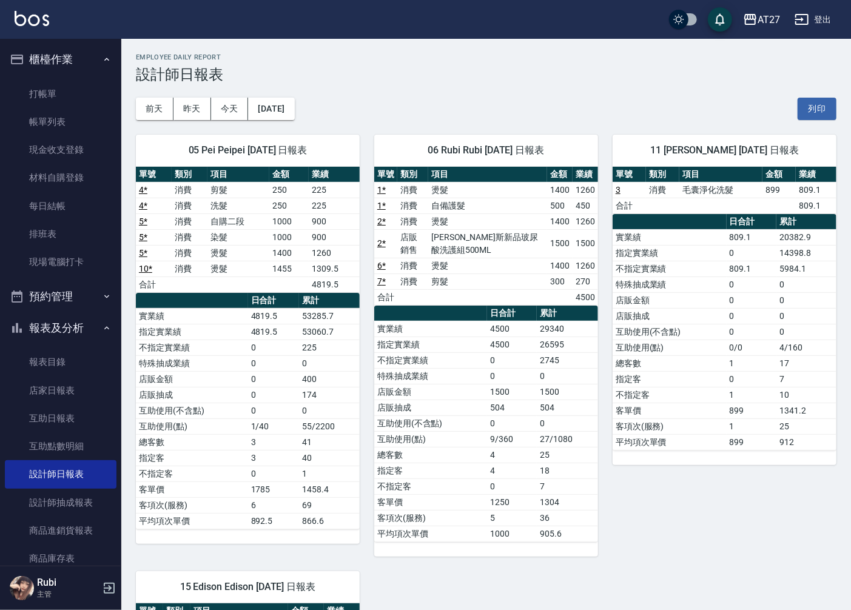
drag, startPoint x: 443, startPoint y: 401, endPoint x: 445, endPoint y: 429, distance: 27.9
click at [445, 429] on td "互助使用(不含點)" at bounding box center [430, 424] width 113 height 16
drag, startPoint x: 469, startPoint y: 373, endPoint x: 466, endPoint y: 366, distance: 7.3
click at [466, 366] on tbody "實業績 4500 29340 指定實業績 4500 26595 不指定實業績 0 2745 特殊抽成業績 0 0 店販金額 1500 1500 店販抽成 50…" at bounding box center [486, 431] width 224 height 221
drag, startPoint x: 466, startPoint y: 366, endPoint x: 403, endPoint y: 263, distance: 121.1
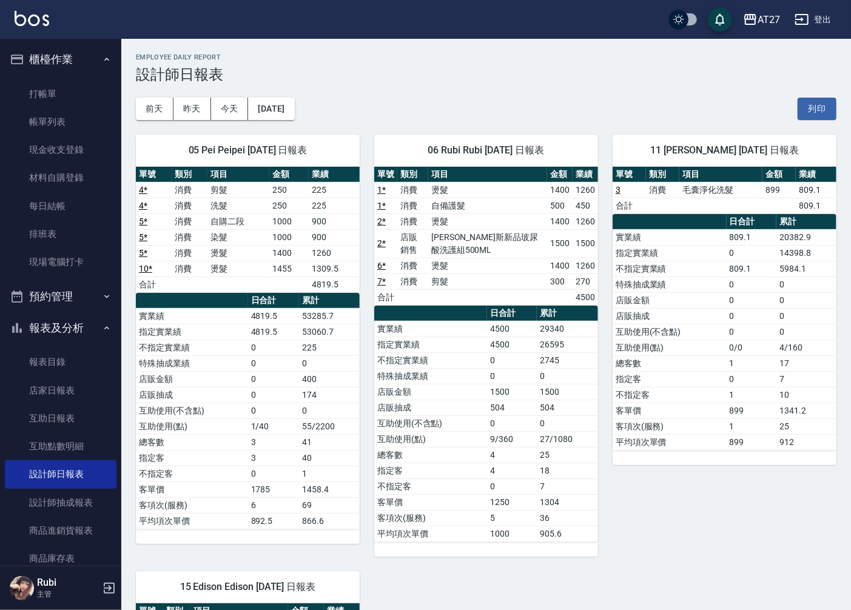
click at [403, 263] on td "消費" at bounding box center [412, 266] width 31 height 16
drag, startPoint x: 433, startPoint y: 286, endPoint x: 488, endPoint y: 364, distance: 96.1
click at [488, 364] on div "單號 類別 項目 金額 業績 1 * 消費 燙髮 1400 1260 1 * 消費 自備護髮 500 450 2 * 消費 燙髮 1400 1260 2 * …" at bounding box center [486, 354] width 224 height 375
drag, startPoint x: 488, startPoint y: 364, endPoint x: 507, endPoint y: 426, distance: 65.2
click at [507, 426] on tbody "實業績 4500 29340 指定實業績 4500 26595 不指定實業績 0 2745 特殊抽成業績 0 0 店販金額 1500 1500 店販抽成 50…" at bounding box center [486, 431] width 224 height 221
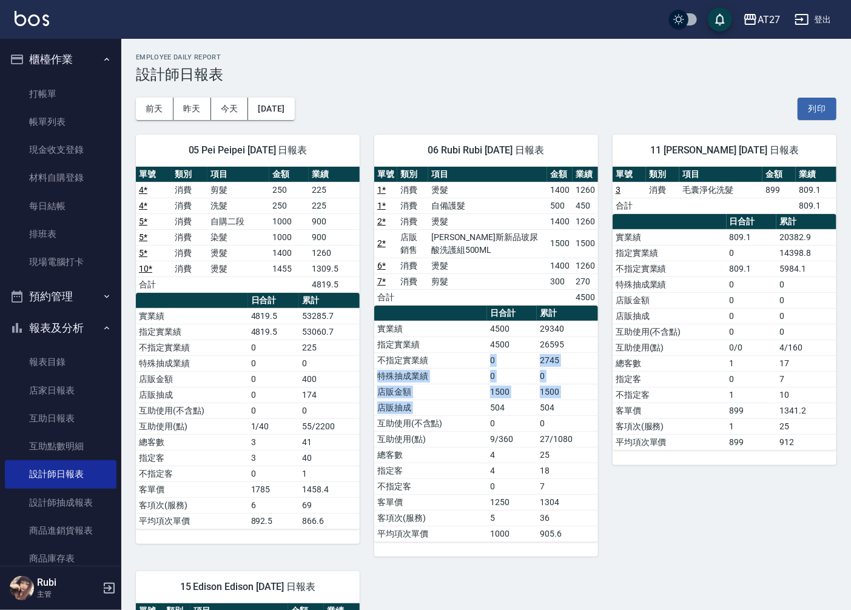
drag, startPoint x: 507, startPoint y: 426, endPoint x: 477, endPoint y: 354, distance: 78.3
click at [477, 354] on tbody "實業績 4500 29340 指定實業績 4500 26595 不指定實業績 0 2745 特殊抽成業績 0 0 店販金額 1500 1500 店販抽成 50…" at bounding box center [486, 431] width 224 height 221
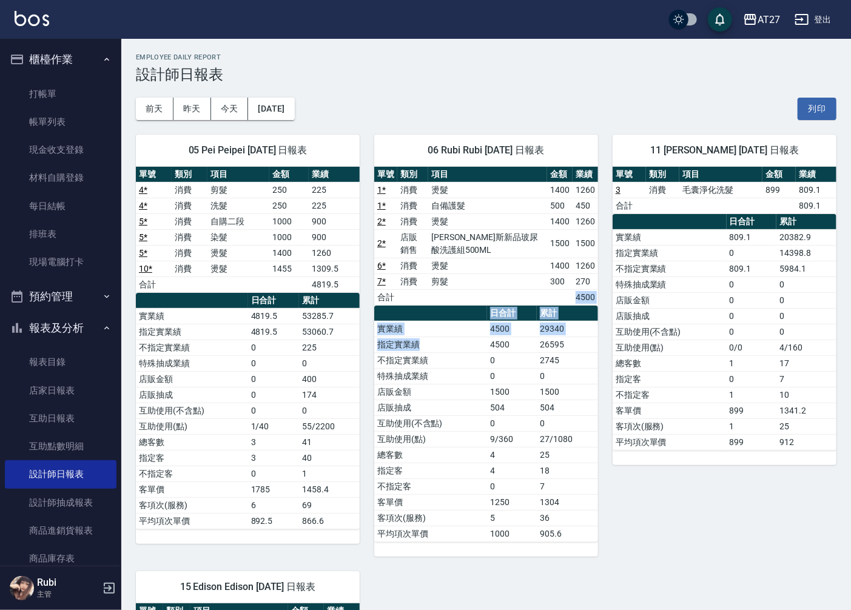
drag, startPoint x: 477, startPoint y: 354, endPoint x: 459, endPoint y: 381, distance: 32.0
click at [459, 381] on div "單號 類別 項目 金額 業績 1 * 消費 燙髮 1400 1260 1 * 消費 自備護髮 500 450 2 * 消費 燙髮 1400 1260 2 * …" at bounding box center [486, 354] width 224 height 375
drag, startPoint x: 459, startPoint y: 381, endPoint x: 465, endPoint y: 403, distance: 22.7
click at [465, 403] on td "店販抽成" at bounding box center [430, 408] width 113 height 16
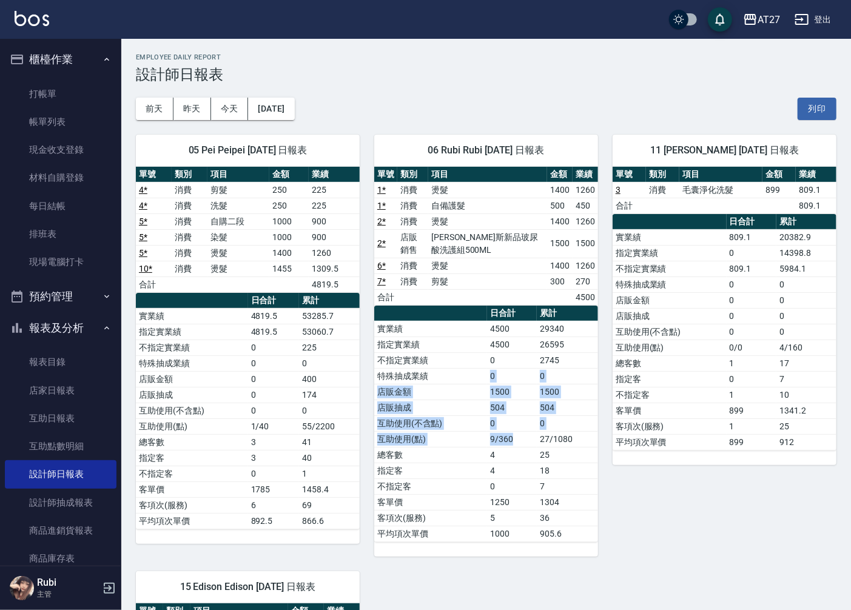
drag, startPoint x: 476, startPoint y: 379, endPoint x: 517, endPoint y: 437, distance: 71.4
click at [517, 437] on tbody "實業績 4500 29340 指定實業績 4500 26595 不指定實業績 0 2745 特殊抽成業績 0 0 店販金額 1500 1500 店販抽成 50…" at bounding box center [486, 431] width 224 height 221
drag, startPoint x: 517, startPoint y: 437, endPoint x: 522, endPoint y: 470, distance: 32.6
click at [526, 470] on td "4" at bounding box center [512, 471] width 50 height 16
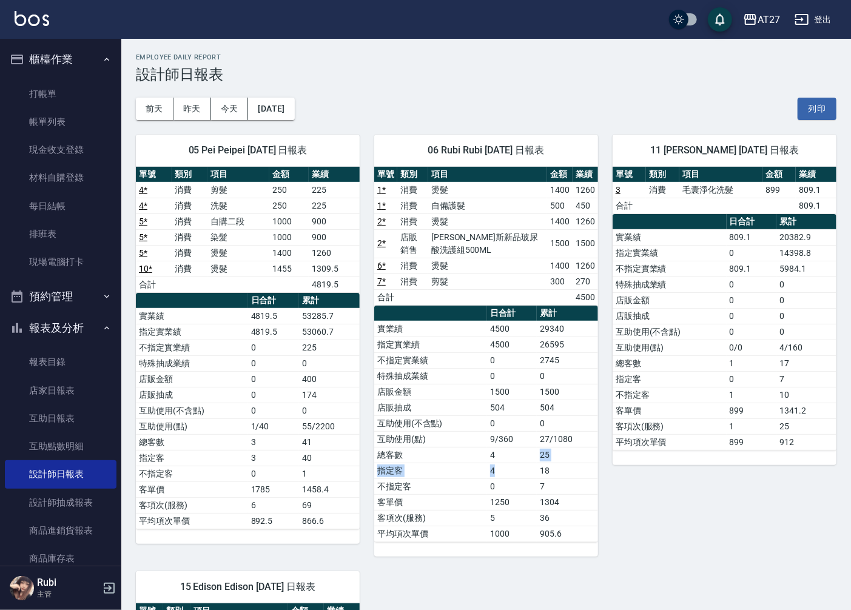
drag, startPoint x: 518, startPoint y: 468, endPoint x: 513, endPoint y: 448, distance: 20.6
click at [513, 448] on tbody "實業績 4500 29340 指定實業績 4500 26595 不指定實業績 0 2745 特殊抽成業績 0 0 店販金額 1500 1500 店販抽成 50…" at bounding box center [486, 431] width 224 height 221
drag, startPoint x: 513, startPoint y: 448, endPoint x: 502, endPoint y: 423, distance: 26.9
click at [502, 423] on tbody "實業績 4500 29340 指定實業績 4500 26595 不指定實業績 0 2745 特殊抽成業績 0 0 店販金額 1500 1500 店販抽成 50…" at bounding box center [486, 431] width 224 height 221
drag, startPoint x: 502, startPoint y: 423, endPoint x: 500, endPoint y: 444, distance: 20.7
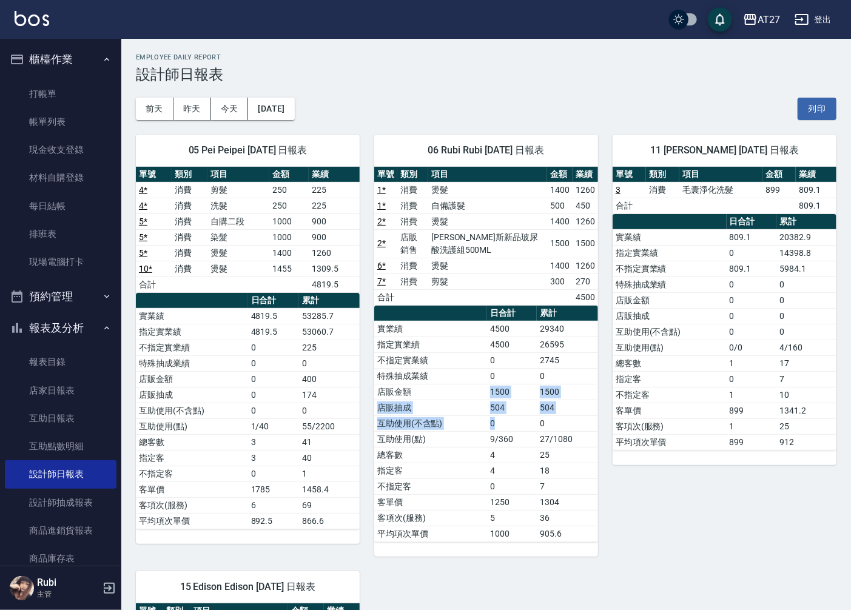
click at [500, 444] on tbody "實業績 4500 29340 指定實業績 4500 26595 不指定實業績 0 2745 特殊抽成業績 0 0 店販金額 1500 1500 店販抽成 50…" at bounding box center [486, 431] width 224 height 221
drag, startPoint x: 500, startPoint y: 444, endPoint x: 499, endPoint y: 467, distance: 23.1
click at [499, 467] on td "4" at bounding box center [512, 471] width 50 height 16
drag, startPoint x: 499, startPoint y: 462, endPoint x: 492, endPoint y: 431, distance: 31.6
click at [492, 431] on tbody "實業績 4500 29340 指定實業績 4500 26595 不指定實業績 0 2745 特殊抽成業績 0 0 店販金額 1500 1500 店販抽成 50…" at bounding box center [486, 431] width 224 height 221
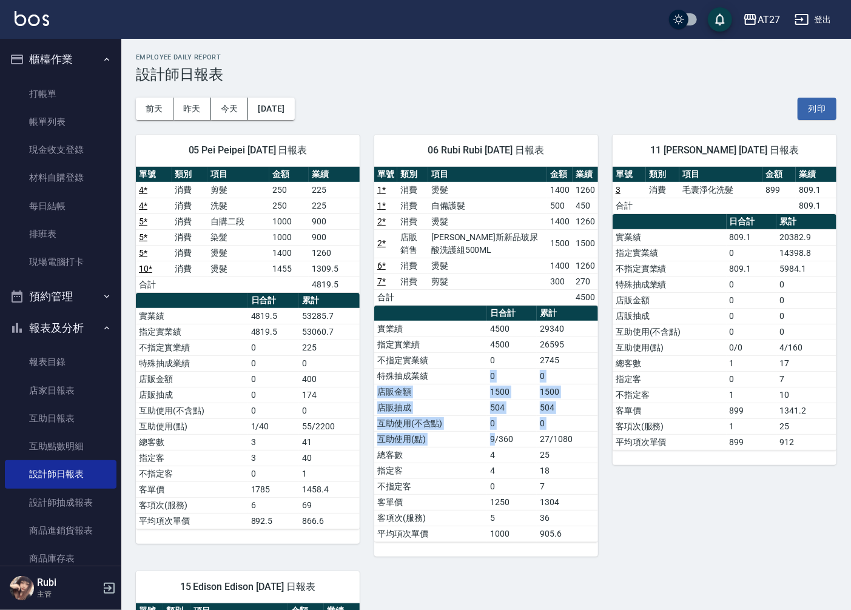
drag, startPoint x: 492, startPoint y: 431, endPoint x: 496, endPoint y: 443, distance: 12.9
click at [496, 443] on tbody "實業績 4500 29340 指定實業績 4500 26595 不指定實業績 0 2745 特殊抽成業績 0 0 店販金額 1500 1500 店販抽成 50…" at bounding box center [486, 431] width 224 height 221
drag, startPoint x: 496, startPoint y: 443, endPoint x: 504, endPoint y: 471, distance: 28.4
click at [504, 471] on td "4" at bounding box center [512, 471] width 50 height 16
drag, startPoint x: 502, startPoint y: 460, endPoint x: 494, endPoint y: 438, distance: 23.0
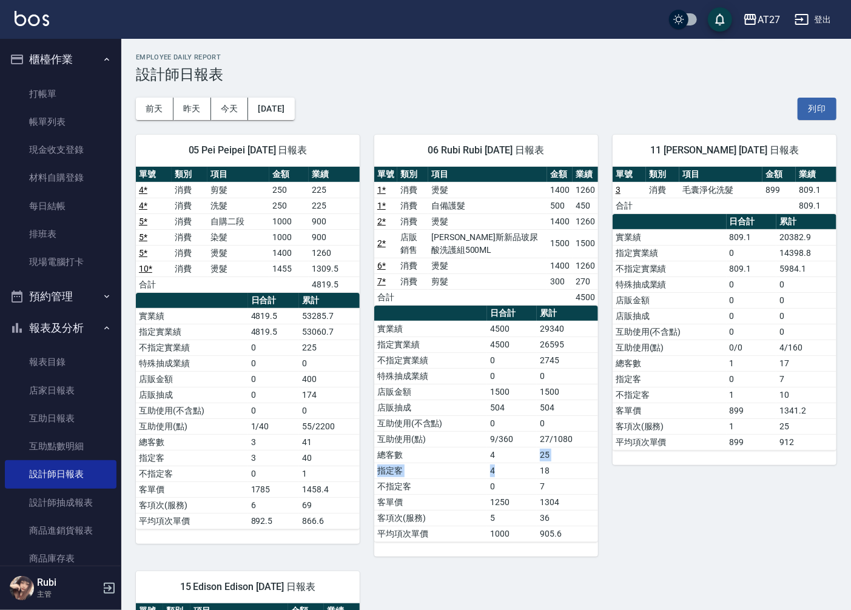
click at [494, 438] on tbody "實業績 4500 29340 指定實業績 4500 26595 不指定實業績 0 2745 特殊抽成業績 0 0 店販金額 1500 1500 店販抽成 50…" at bounding box center [486, 431] width 224 height 221
drag, startPoint x: 494, startPoint y: 438, endPoint x: 479, endPoint y: 432, distance: 16.3
click at [479, 432] on tbody "實業績 4500 29340 指定實業績 4500 26595 不指定實業績 0 2745 特殊抽成業績 0 0 店販金額 1500 1500 店販抽成 50…" at bounding box center [486, 431] width 224 height 221
drag, startPoint x: 479, startPoint y: 432, endPoint x: 465, endPoint y: 458, distance: 29.6
click at [471, 457] on td "總客數" at bounding box center [430, 455] width 113 height 16
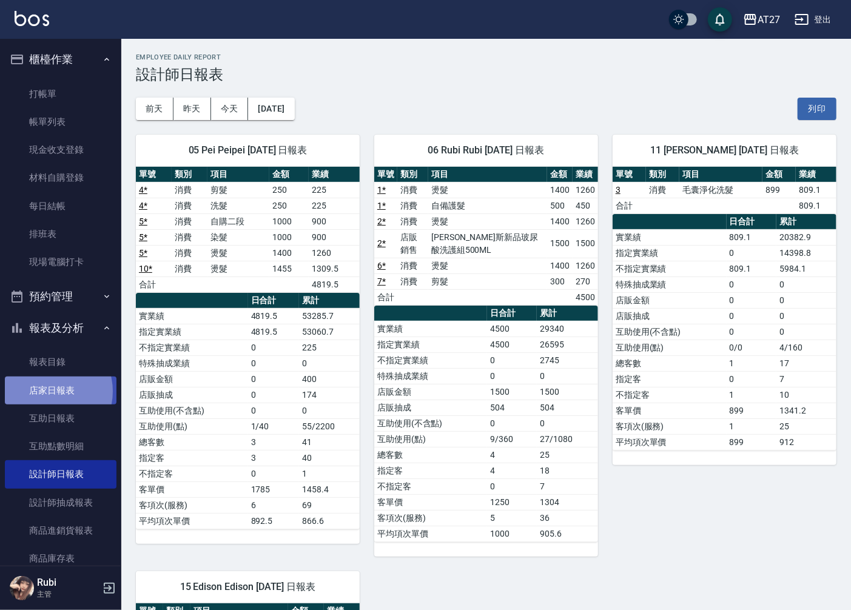
click at [50, 391] on link "店家日報表" at bounding box center [61, 391] width 112 height 28
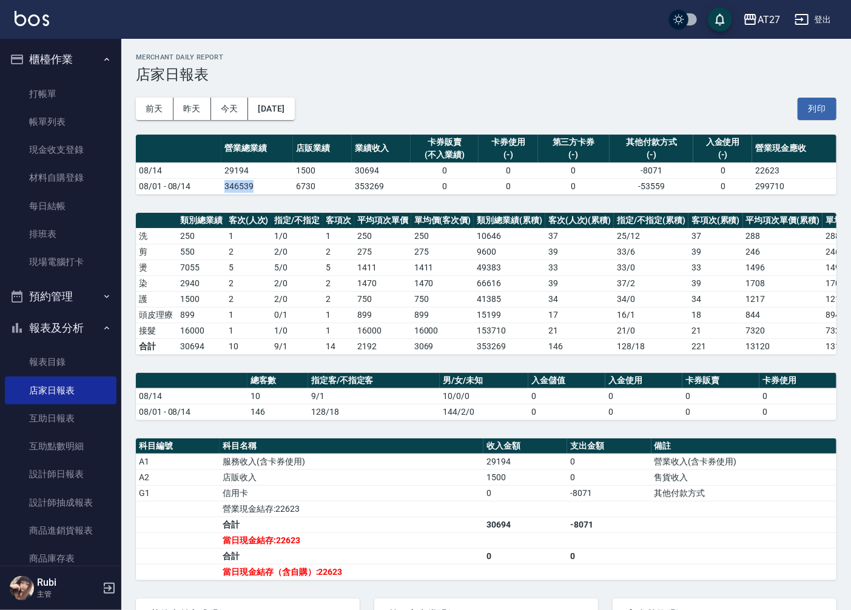
drag, startPoint x: 220, startPoint y: 182, endPoint x: 289, endPoint y: 186, distance: 68.7
click at [289, 186] on tr "08/01 - 08/14 346539 6730 353269 0 0 0 -53559 0 299710" at bounding box center [486, 186] width 701 height 16
drag, startPoint x: 289, startPoint y: 186, endPoint x: 310, endPoint y: 197, distance: 23.9
click at [310, 197] on div "AT27 [DATE] 店家日報表 列印時間： [DATE][PHONE_NUMBER]:26 Merchant Daily Report 店家日報表 [DA…" at bounding box center [486, 405] width 730 height 732
click at [268, 109] on button "[DATE]" at bounding box center [271, 109] width 46 height 22
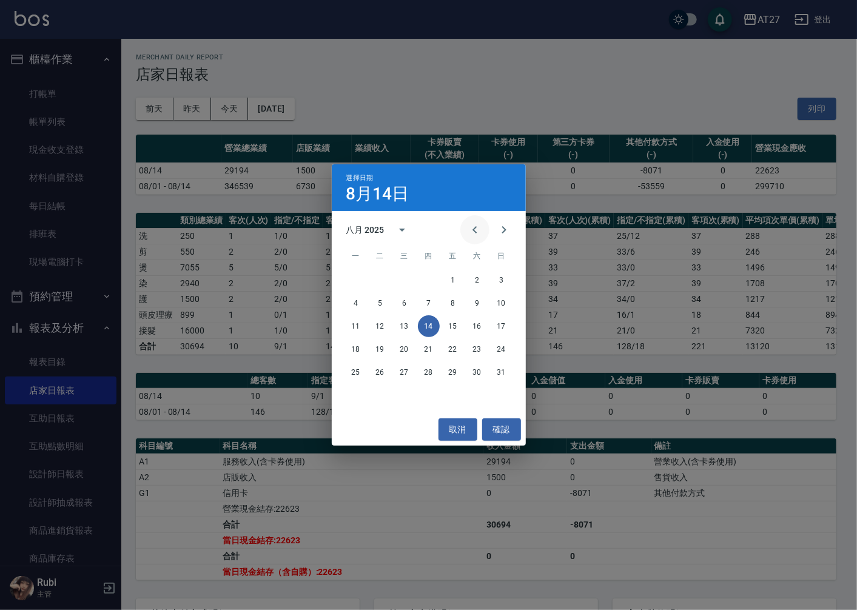
click at [465, 232] on button "Previous month" at bounding box center [474, 229] width 29 height 29
click at [352, 328] on button "14" at bounding box center [356, 326] width 22 height 22
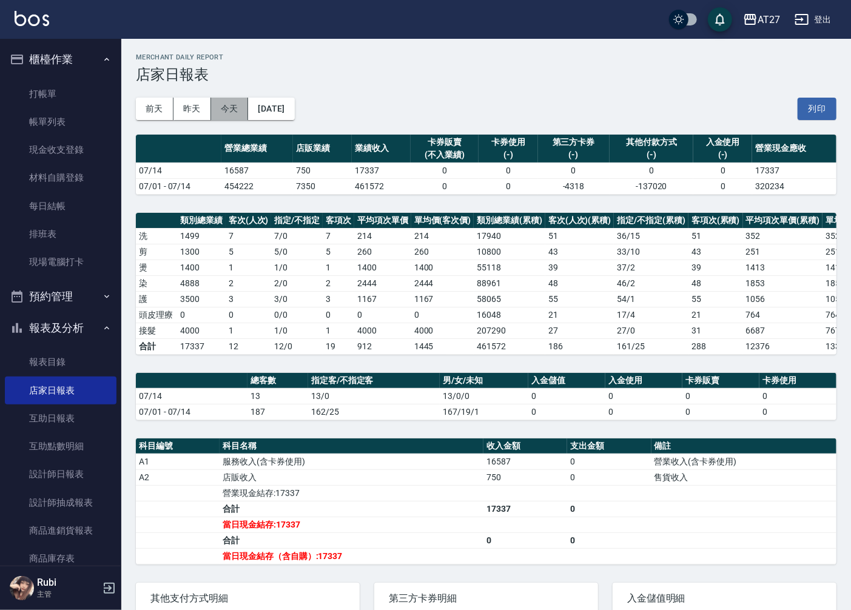
click at [223, 106] on button "今天" at bounding box center [230, 109] width 38 height 22
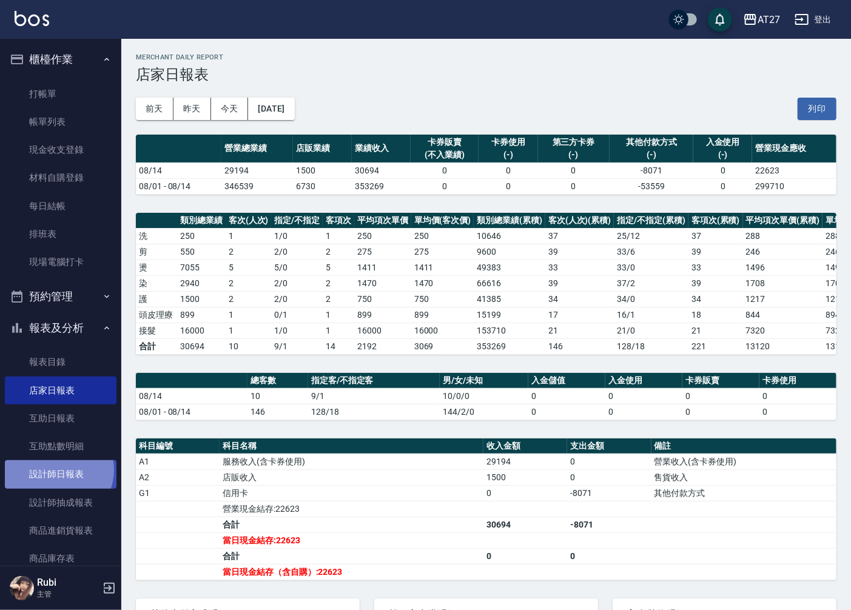
click at [55, 470] on link "設計師日報表" at bounding box center [61, 474] width 112 height 28
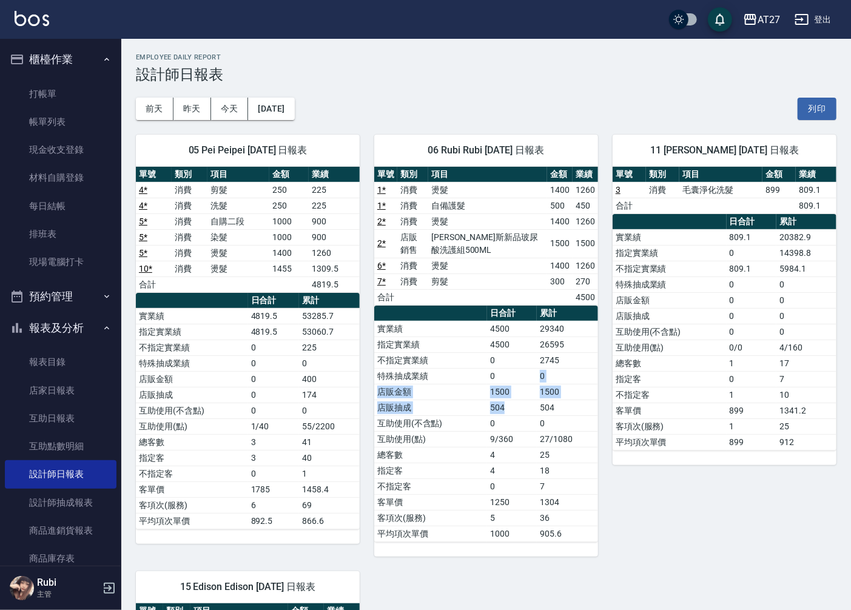
drag, startPoint x: 516, startPoint y: 403, endPoint x: 510, endPoint y: 362, distance: 41.7
click at [510, 362] on tbody "實業績 4500 29340 指定實業績 4500 26595 不指定實業績 0 2745 特殊抽成業績 0 0 店販金額 1500 1500 店販抽成 50…" at bounding box center [486, 431] width 224 height 221
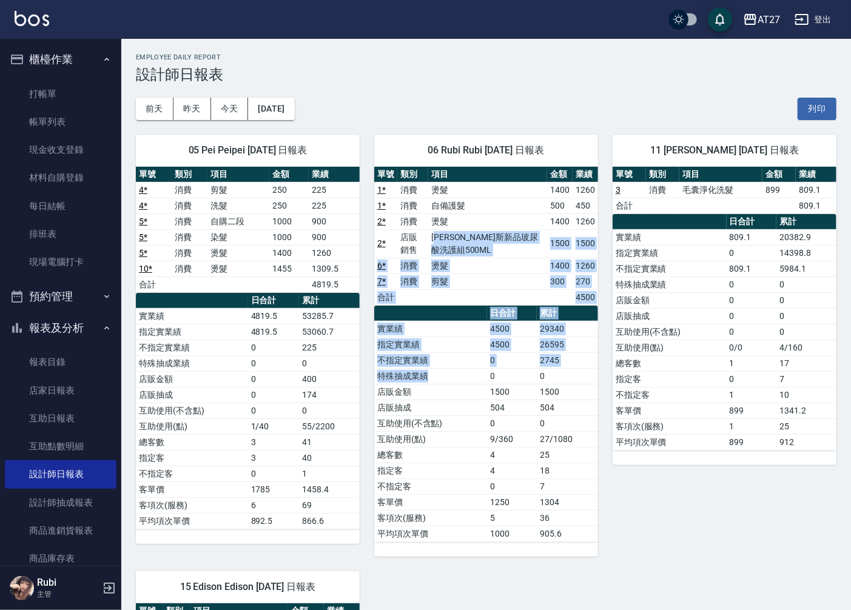
drag, startPoint x: 510, startPoint y: 362, endPoint x: 461, endPoint y: 388, distance: 55.1
click at [461, 388] on div "單號 類別 項目 金額 業績 1 * 消費 燙髮 1400 1260 1 * 消費 自備護髮 500 450 2 * 消費 燙髮 1400 1260 2 * …" at bounding box center [486, 354] width 224 height 375
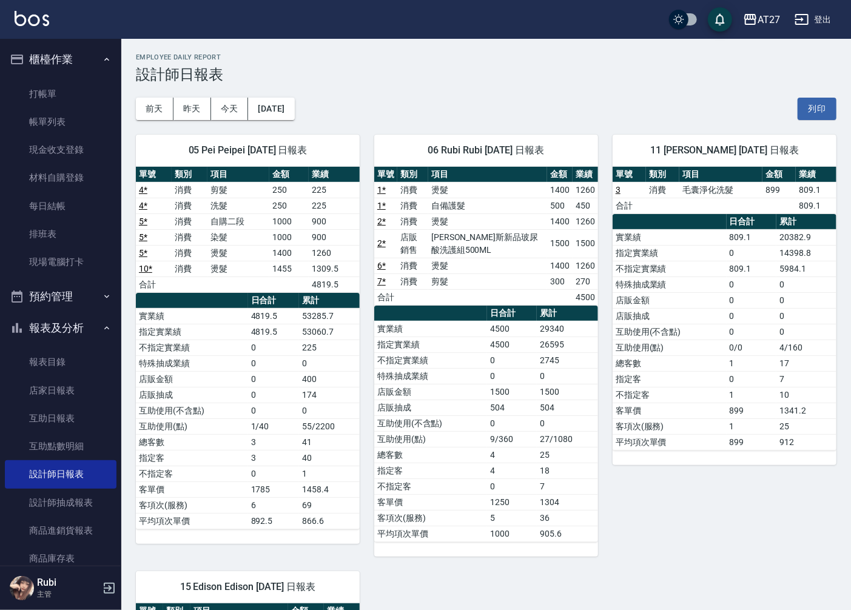
drag, startPoint x: 461, startPoint y: 388, endPoint x: 481, endPoint y: 437, distance: 53.1
click at [481, 437] on tr "互助使用(點) 9/360 27/1080" at bounding box center [486, 439] width 224 height 16
drag, startPoint x: 482, startPoint y: 403, endPoint x: 469, endPoint y: 368, distance: 38.0
click at [469, 368] on tbody "實業績 4500 29340 指定實業績 4500 26595 不指定實業績 0 2745 特殊抽成業績 0 0 店販金額 1500 1500 店販抽成 50…" at bounding box center [486, 431] width 224 height 221
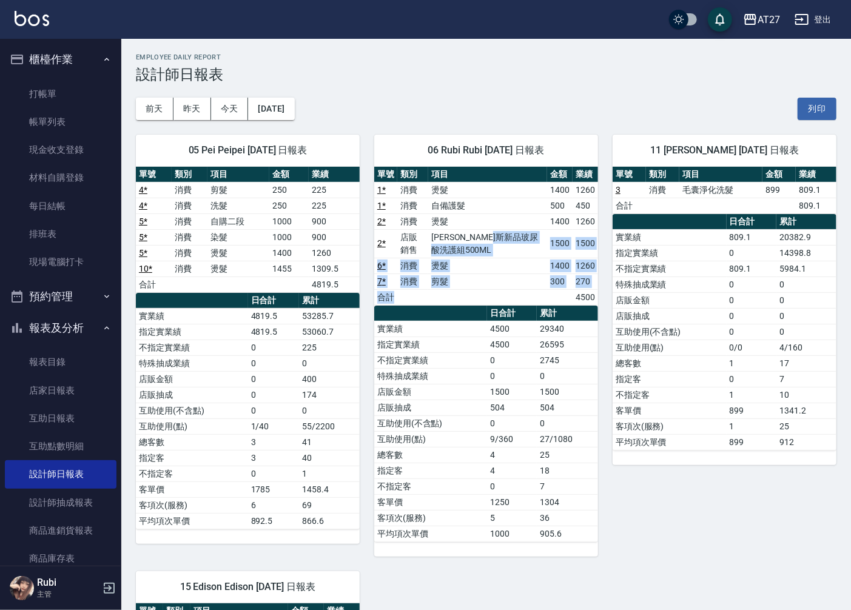
drag, startPoint x: 469, startPoint y: 368, endPoint x: 470, endPoint y: 337, distance: 31.0
click at [470, 337] on div "單號 類別 項目 金額 業績 1 * 消費 燙髮 1400 1260 1 * 消費 自備護髮 500 450 2 * 消費 燙髮 1400 1260 2 * …" at bounding box center [486, 354] width 224 height 375
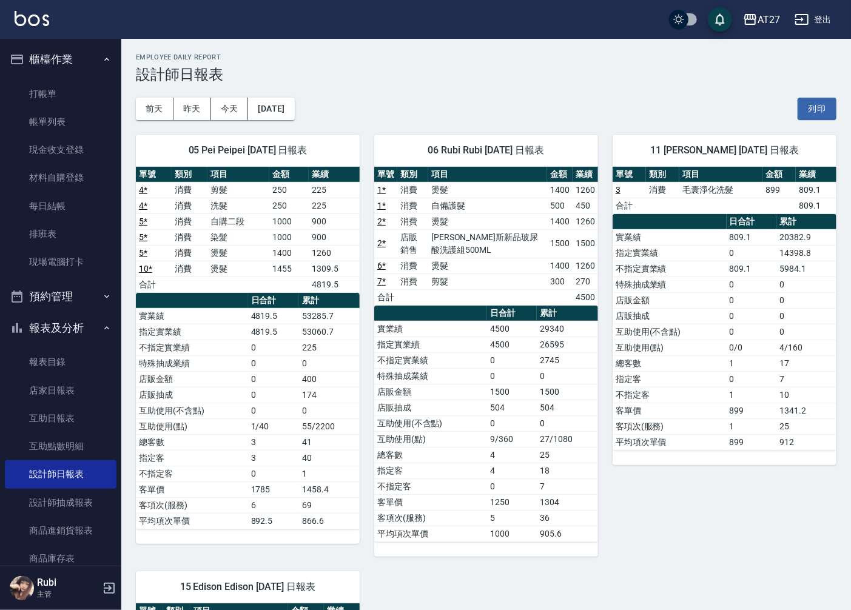
drag, startPoint x: 470, startPoint y: 337, endPoint x: 459, endPoint y: 365, distance: 30.8
click at [462, 365] on td "不指定實業績" at bounding box center [430, 360] width 113 height 16
click at [739, 152] on span "11 [PERSON_NAME] [DATE] 日報表" at bounding box center [724, 150] width 195 height 12
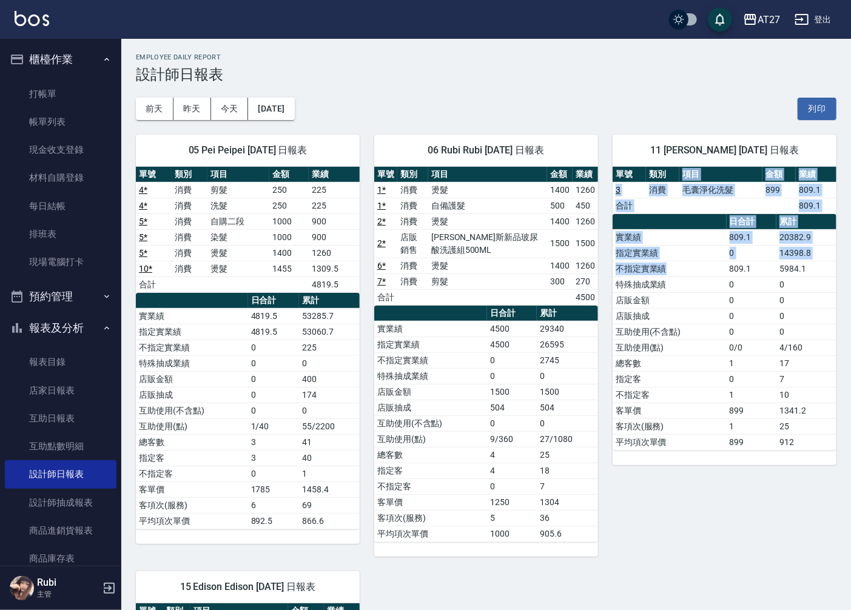
drag, startPoint x: 678, startPoint y: 168, endPoint x: 712, endPoint y: 270, distance: 107.6
click at [712, 270] on div "單號 類別 項目 金額 業績 3 消費 毛囊淨化洗髮 899 809.1 合計 809.1 日合計 累計 實業績 809.1 20382.9 指定實業績 0 …" at bounding box center [725, 309] width 224 height 284
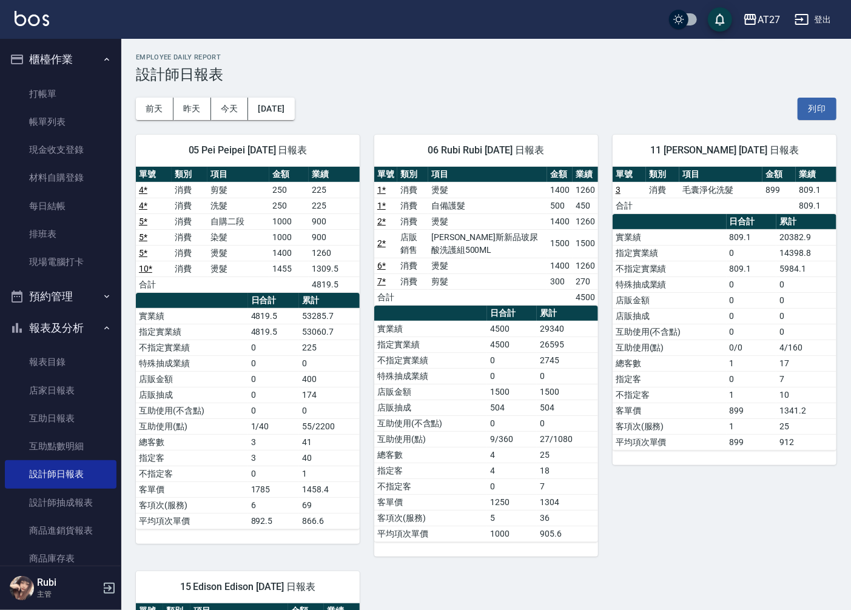
drag, startPoint x: 712, startPoint y: 270, endPoint x: 726, endPoint y: 357, distance: 87.8
click at [726, 357] on td "總客數" at bounding box center [670, 363] width 114 height 16
drag, startPoint x: 713, startPoint y: 313, endPoint x: 710, endPoint y: 289, distance: 24.4
click at [710, 291] on tbody "實業績 809.1 20382.9 指定實業績 0 14398.8 不指定實業績 809.1 5984.1 特殊抽成業績 0 0 店販金額 0 0 店販抽成 …" at bounding box center [725, 339] width 224 height 221
drag, startPoint x: 710, startPoint y: 289, endPoint x: 723, endPoint y: 304, distance: 19.8
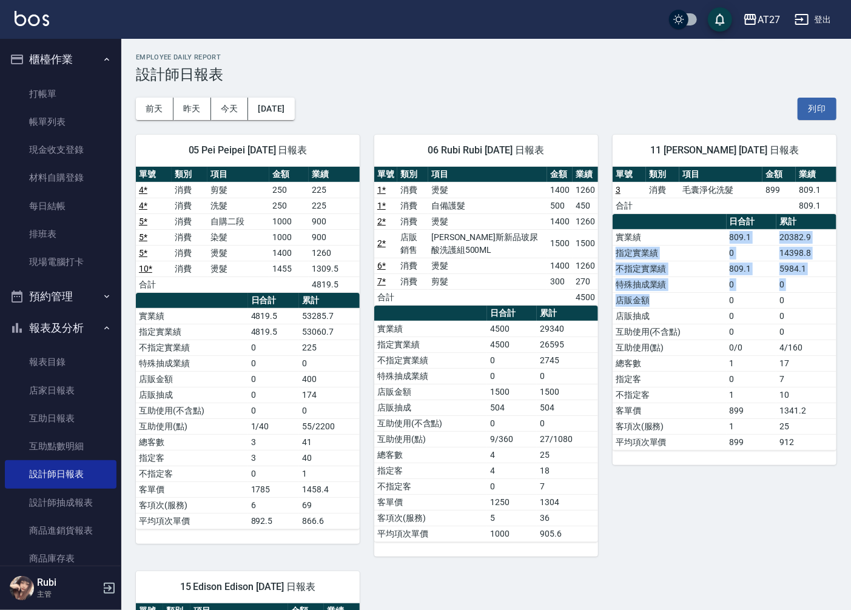
click at [723, 304] on tbody "實業績 809.1 20382.9 指定實業績 0 14398.8 不指定實業績 809.1 5984.1 特殊抽成業績 0 0 店販金額 0 0 店販抽成 …" at bounding box center [725, 339] width 224 height 221
drag, startPoint x: 723, startPoint y: 304, endPoint x: 719, endPoint y: 332, distance: 28.2
click at [719, 332] on td "互助使用(不含點)" at bounding box center [670, 332] width 114 height 16
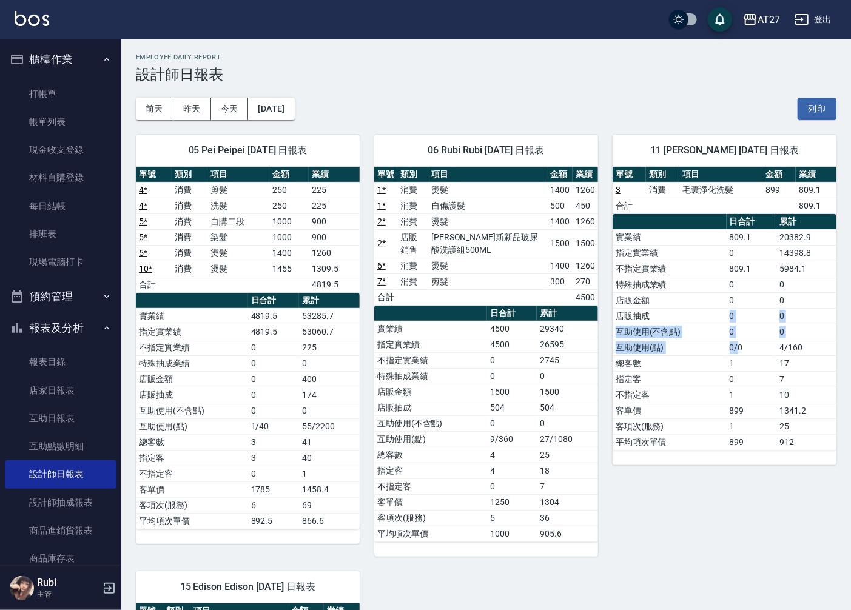
drag, startPoint x: 731, startPoint y: 318, endPoint x: 738, endPoint y: 345, distance: 27.5
click at [738, 345] on tbody "實業績 809.1 20382.9 指定實業績 0 14398.8 不指定實業績 809.1 5984.1 特殊抽成業績 0 0 店販金額 0 0 店販抽成 …" at bounding box center [725, 339] width 224 height 221
drag, startPoint x: 738, startPoint y: 345, endPoint x: 736, endPoint y: 353, distance: 8.6
click at [737, 353] on td "0/0" at bounding box center [752, 348] width 50 height 16
click at [735, 350] on td "0/0" at bounding box center [752, 348] width 50 height 16
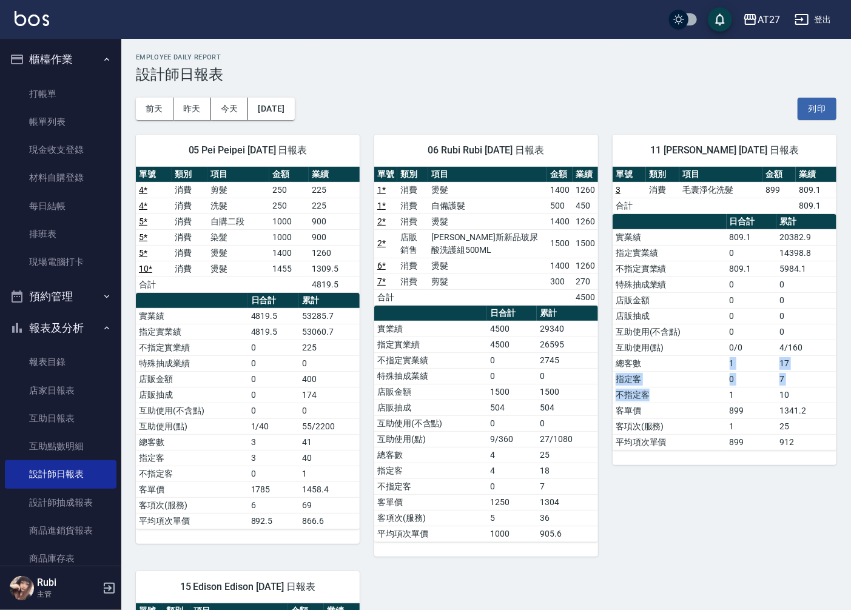
drag, startPoint x: 735, startPoint y: 350, endPoint x: 727, endPoint y: 365, distance: 16.9
click at [727, 365] on tbody "實業績 809.1 20382.9 指定實業績 0 14398.8 不指定實業績 809.1 5984.1 特殊抽成業績 0 0 店販金額 0 0 店販抽成 …" at bounding box center [725, 339] width 224 height 221
drag, startPoint x: 726, startPoint y: 329, endPoint x: 738, endPoint y: 372, distance: 45.3
click at [738, 372] on tbody "實業績 809.1 20382.9 指定實業績 0 14398.8 不指定實業績 809.1 5984.1 特殊抽成業績 0 0 店販金額 0 0 店販抽成 …" at bounding box center [725, 339] width 224 height 221
drag, startPoint x: 738, startPoint y: 372, endPoint x: 735, endPoint y: 387, distance: 14.9
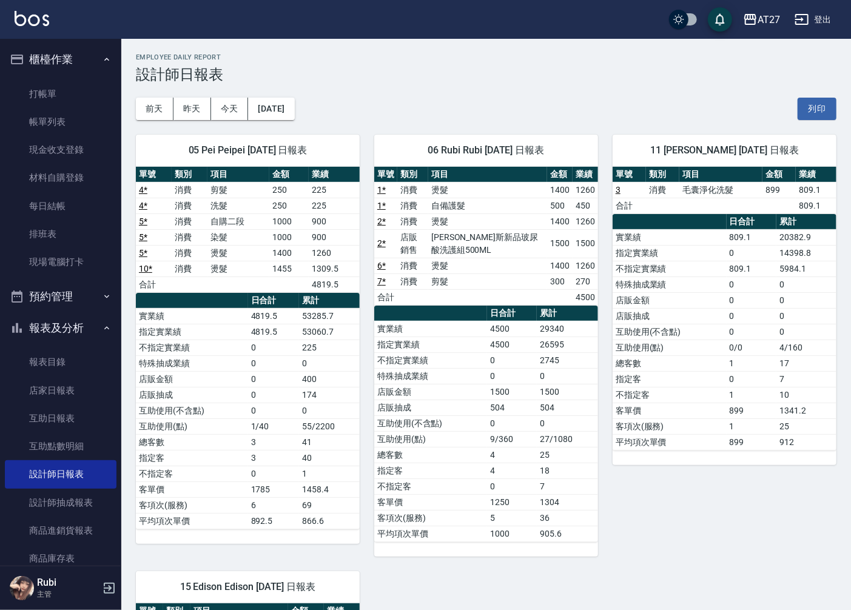
click at [735, 387] on td "1" at bounding box center [752, 395] width 50 height 16
drag, startPoint x: 556, startPoint y: 400, endPoint x: 552, endPoint y: 390, distance: 11.2
click at [552, 390] on tbody "實業績 4500 29340 指定實業績 4500 26595 不指定實業績 0 2745 特殊抽成業績 0 0 店販金額 1500 1500 店販抽成 50…" at bounding box center [486, 431] width 224 height 221
drag, startPoint x: 552, startPoint y: 390, endPoint x: 507, endPoint y: 392, distance: 45.5
click at [507, 392] on tbody "實業績 4500 29340 指定實業績 4500 26595 不指定實業績 0 2745 特殊抽成業績 0 0 店販金額 1500 1500 店販抽成 50…" at bounding box center [486, 431] width 224 height 221
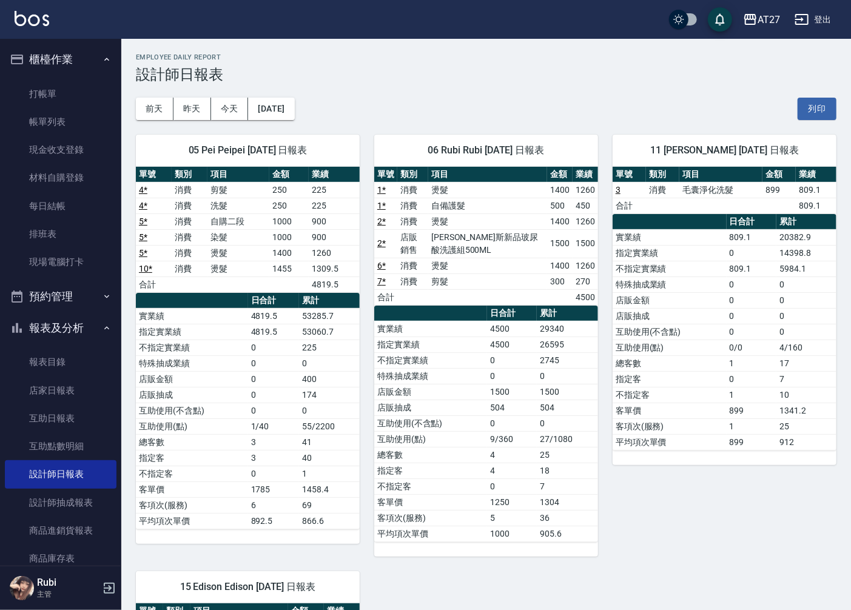
drag, startPoint x: 507, startPoint y: 392, endPoint x: 502, endPoint y: 411, distance: 19.9
click at [502, 411] on td "504" at bounding box center [512, 408] width 50 height 16
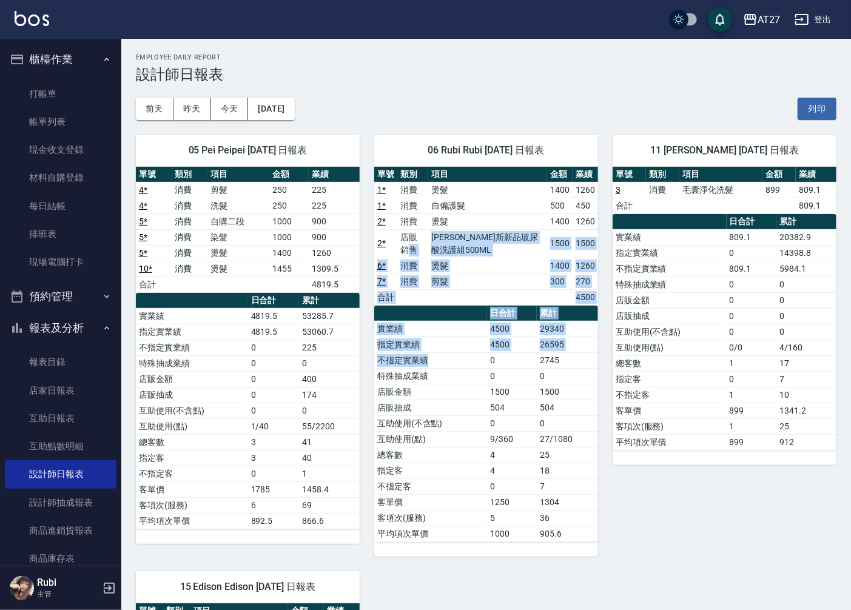
drag, startPoint x: 429, startPoint y: 233, endPoint x: 476, endPoint y: 374, distance: 148.3
click at [476, 374] on div "單號 類別 項目 金額 業績 1 * 消費 燙髮 1400 1260 1 * 消費 自備護髮 500 450 2 * 消費 燙髮 1400 1260 2 * …" at bounding box center [486, 354] width 224 height 375
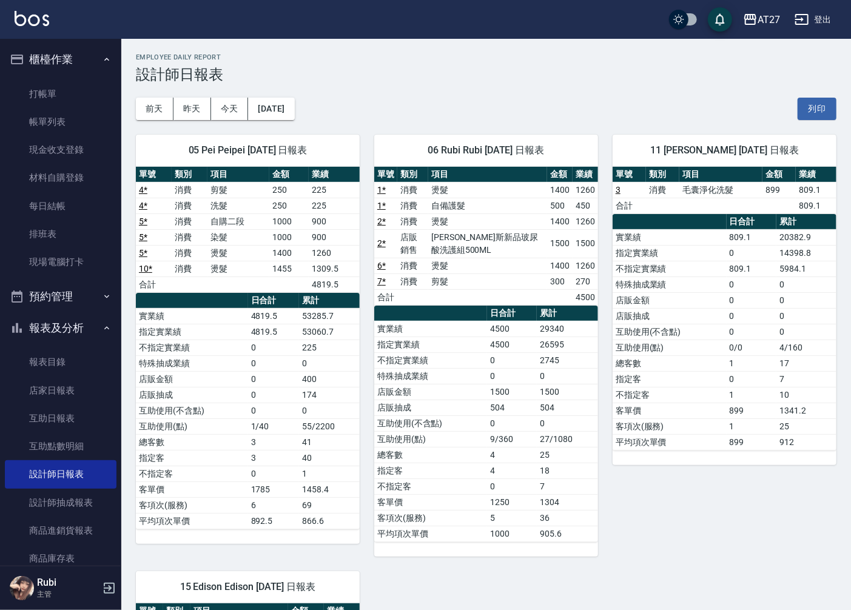
drag, startPoint x: 476, startPoint y: 374, endPoint x: 362, endPoint y: 392, distance: 115.6
click at [487, 428] on tr "互助使用(不含點) 0 0" at bounding box center [486, 424] width 224 height 16
drag, startPoint x: 279, startPoint y: 266, endPoint x: 312, endPoint y: 355, distance: 95.8
click at [312, 355] on div "單號 類別 項目 金額 業績 4 * 消費 剪髮 250 225 4 * 消費 洗髮 250 225 5 * 消費 自購二段 1000 900 5 * 消費 …" at bounding box center [248, 348] width 224 height 363
drag, startPoint x: 312, startPoint y: 355, endPoint x: 303, endPoint y: 403, distance: 48.8
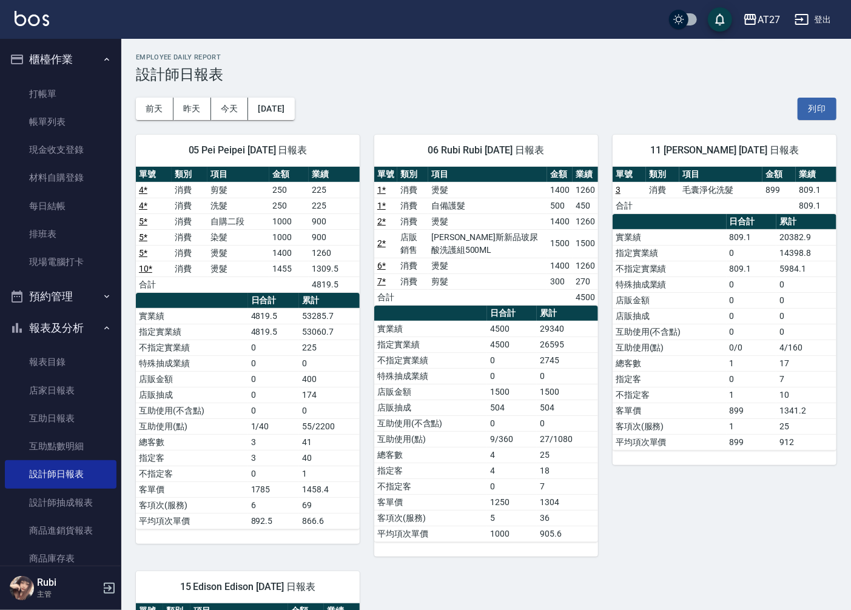
click at [308, 403] on td "174" at bounding box center [329, 395] width 61 height 16
drag, startPoint x: 289, startPoint y: 354, endPoint x: 294, endPoint y: 334, distance: 20.6
click at [294, 334] on tbody "實業績 4819.5 53285.7 指定實業績 4819.5 53060.7 不指定實業績 0 225 特殊抽成業績 0 0 店販金額 0 400 店販抽成…" at bounding box center [248, 418] width 224 height 221
drag, startPoint x: 294, startPoint y: 334, endPoint x: 267, endPoint y: 331, distance: 26.9
click at [267, 331] on div "單號 類別 項目 金額 業績 4 * 消費 剪髮 250 225 4 * 消費 洗髮 250 225 5 * 消費 自購二段 1000 900 5 * 消費 …" at bounding box center [248, 348] width 224 height 363
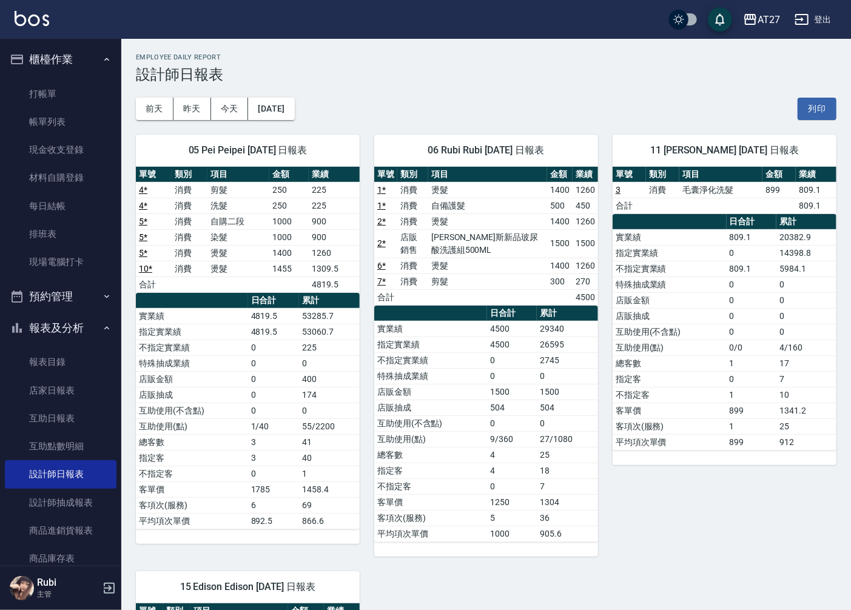
drag, startPoint x: 267, startPoint y: 331, endPoint x: 258, endPoint y: 367, distance: 36.8
click at [259, 367] on td "0" at bounding box center [273, 363] width 51 height 16
